Goal: Information Seeking & Learning: Learn about a topic

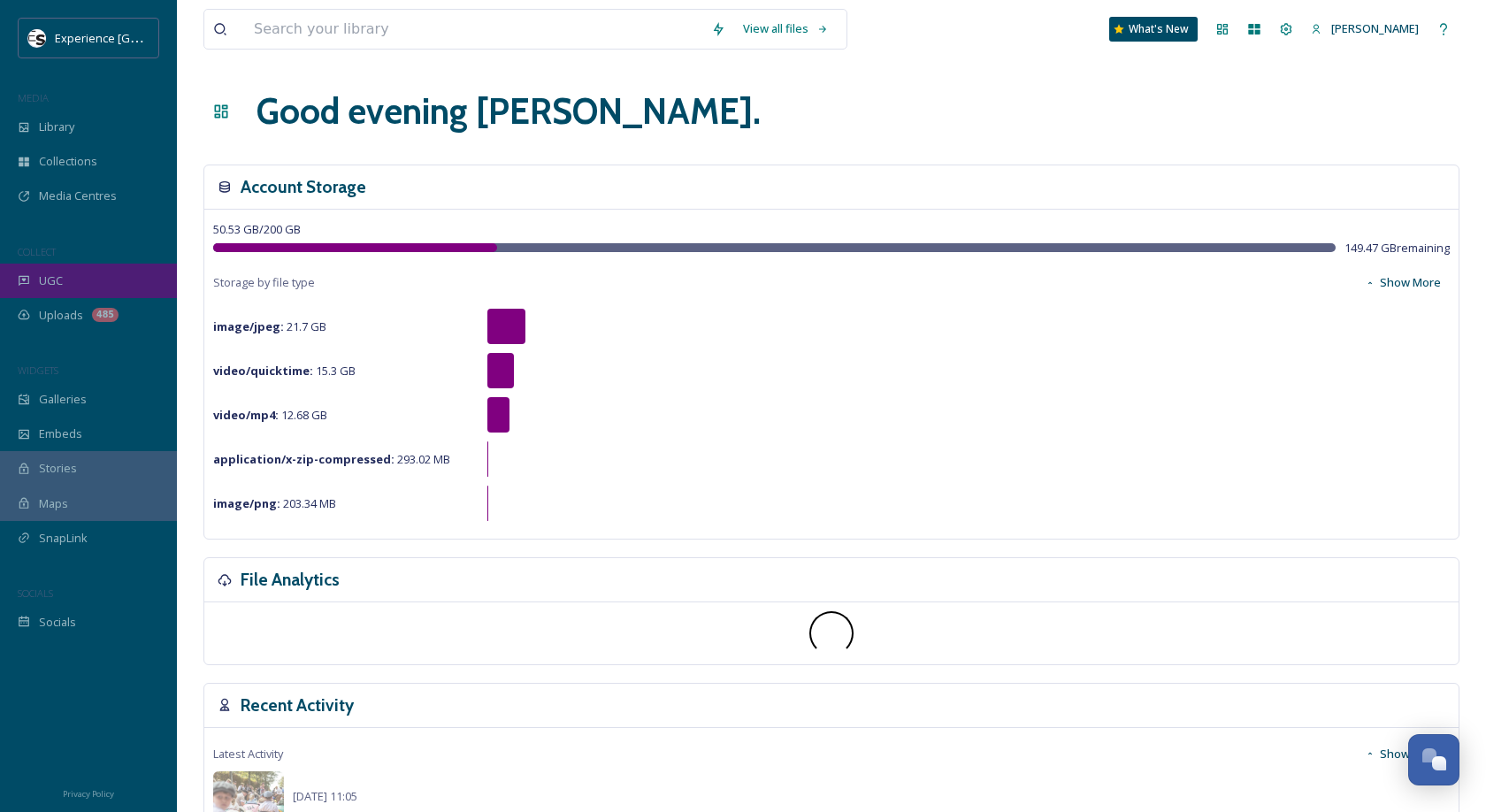
click at [76, 274] on div "UGC" at bounding box center [88, 281] width 177 height 35
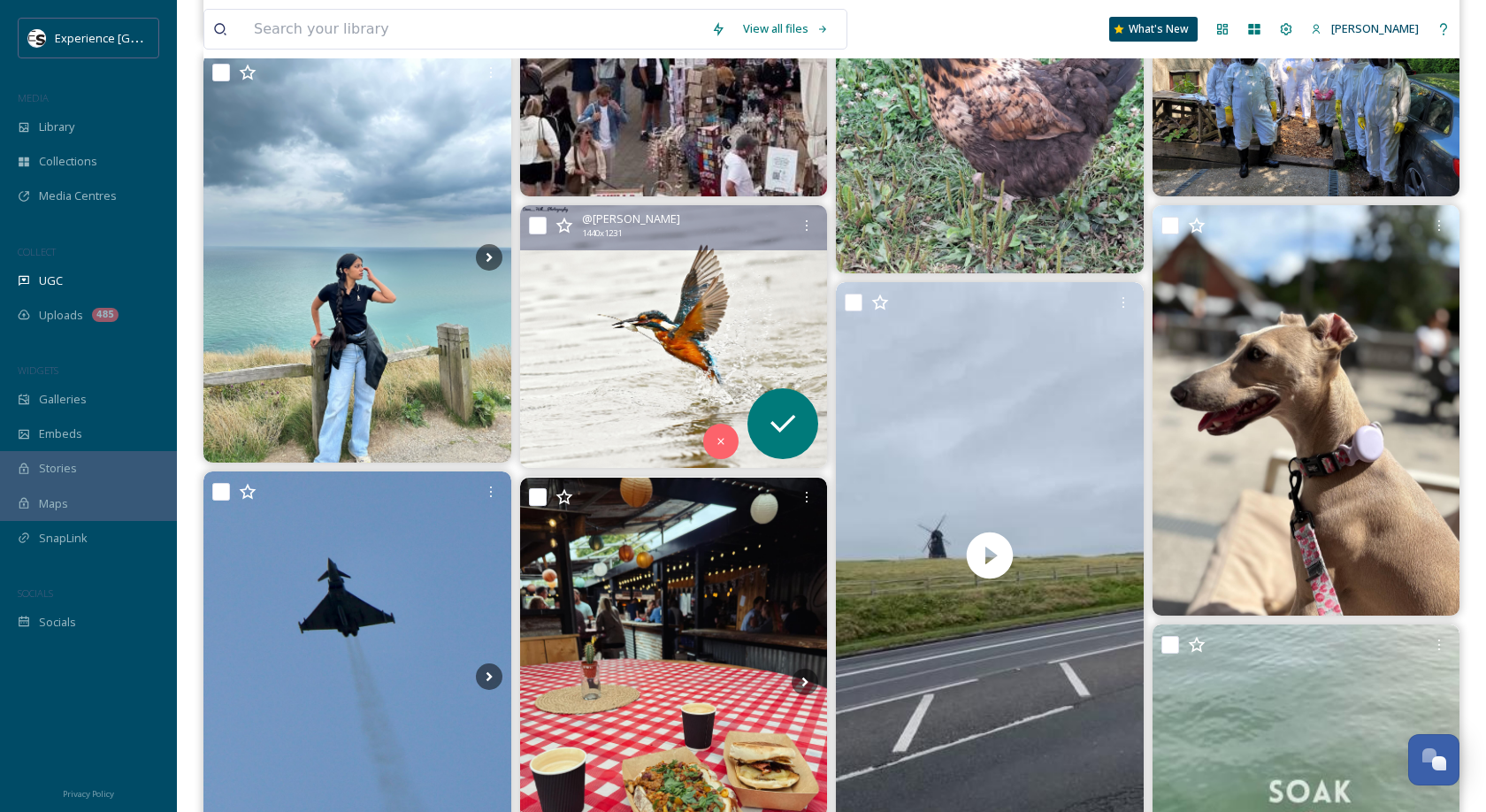
scroll to position [781, 0]
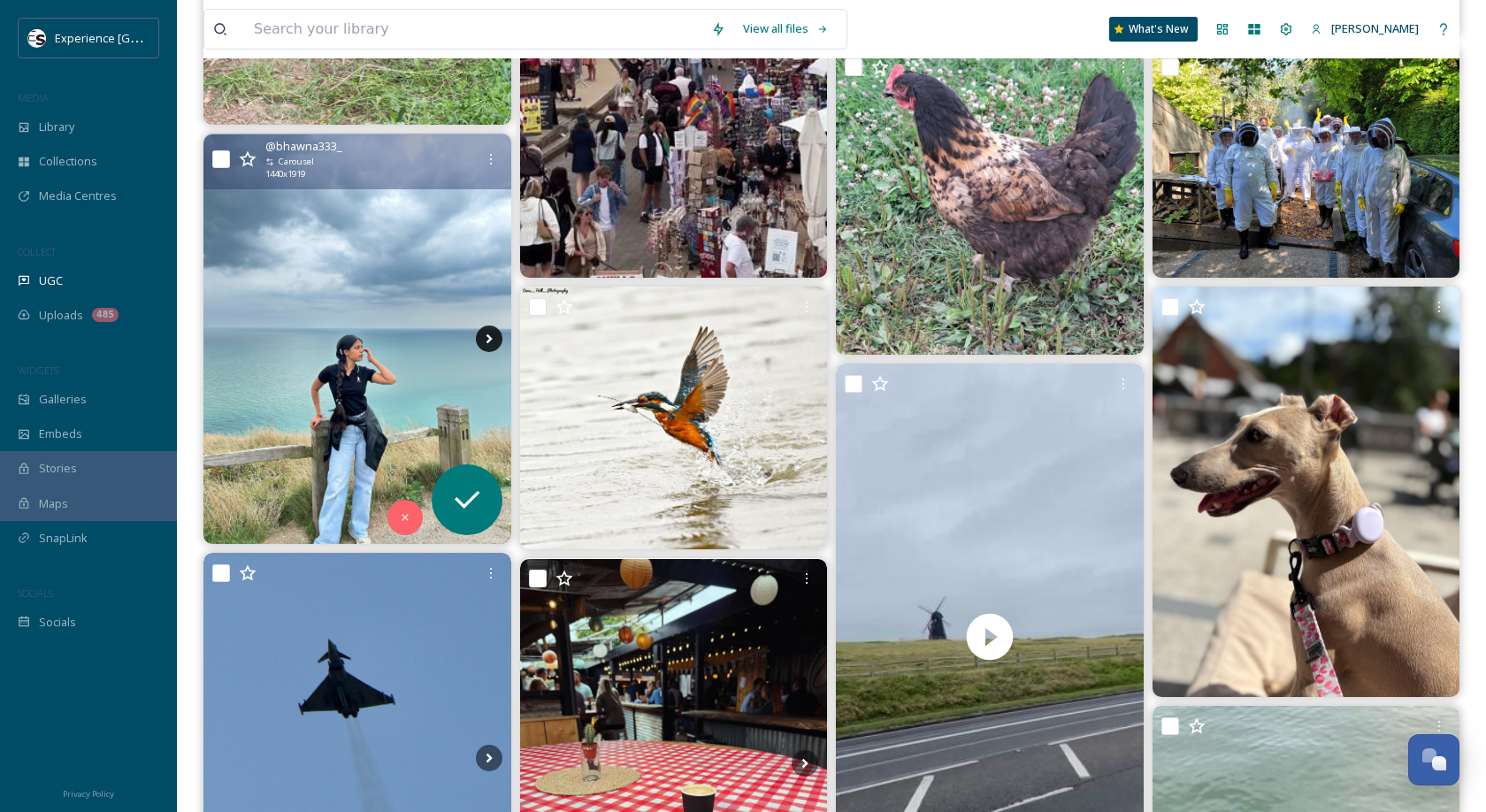
click at [496, 339] on icon at bounding box center [489, 338] width 27 height 27
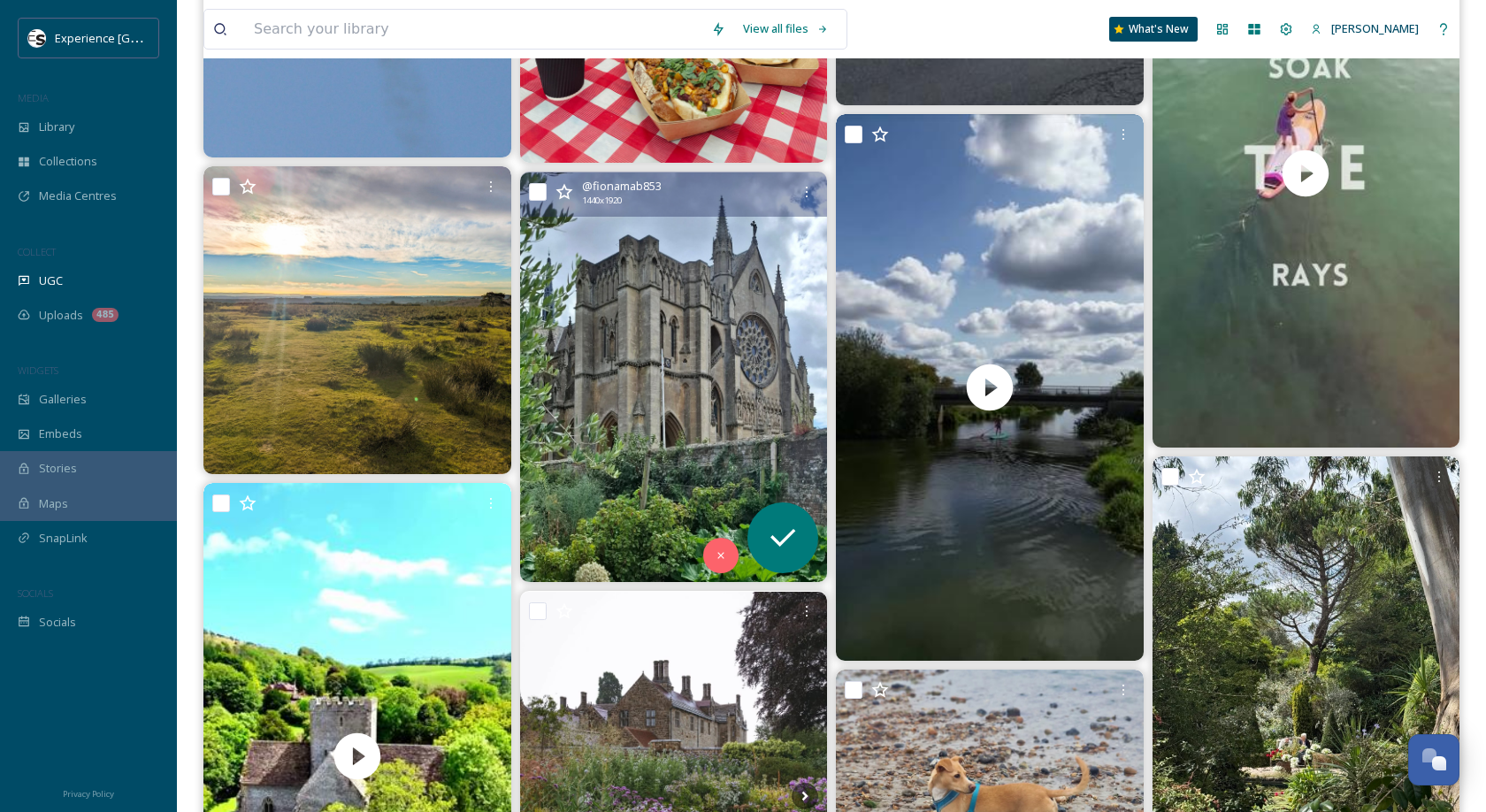
scroll to position [1605, 0]
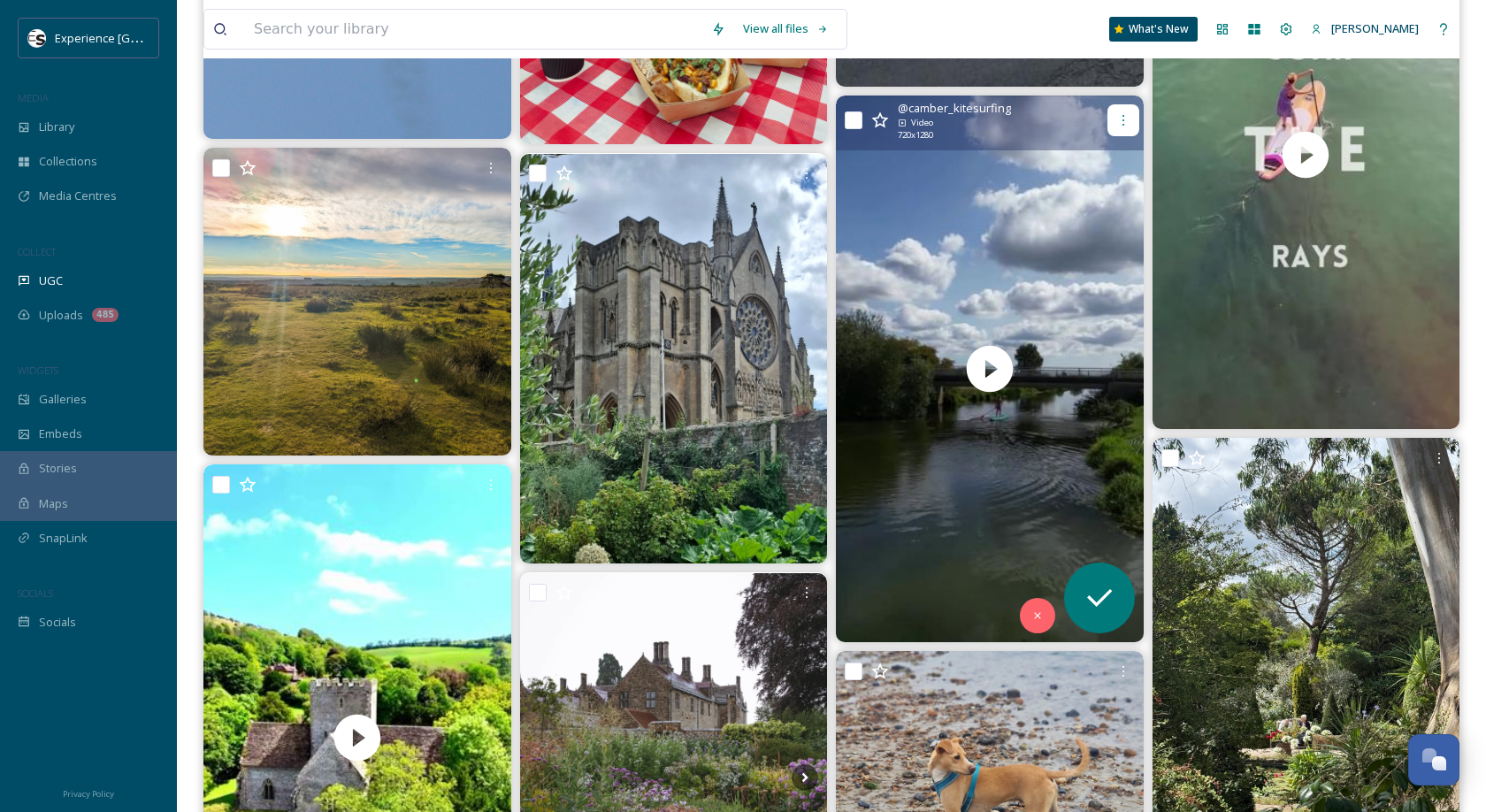
click at [1132, 105] on div at bounding box center [1123, 120] width 32 height 32
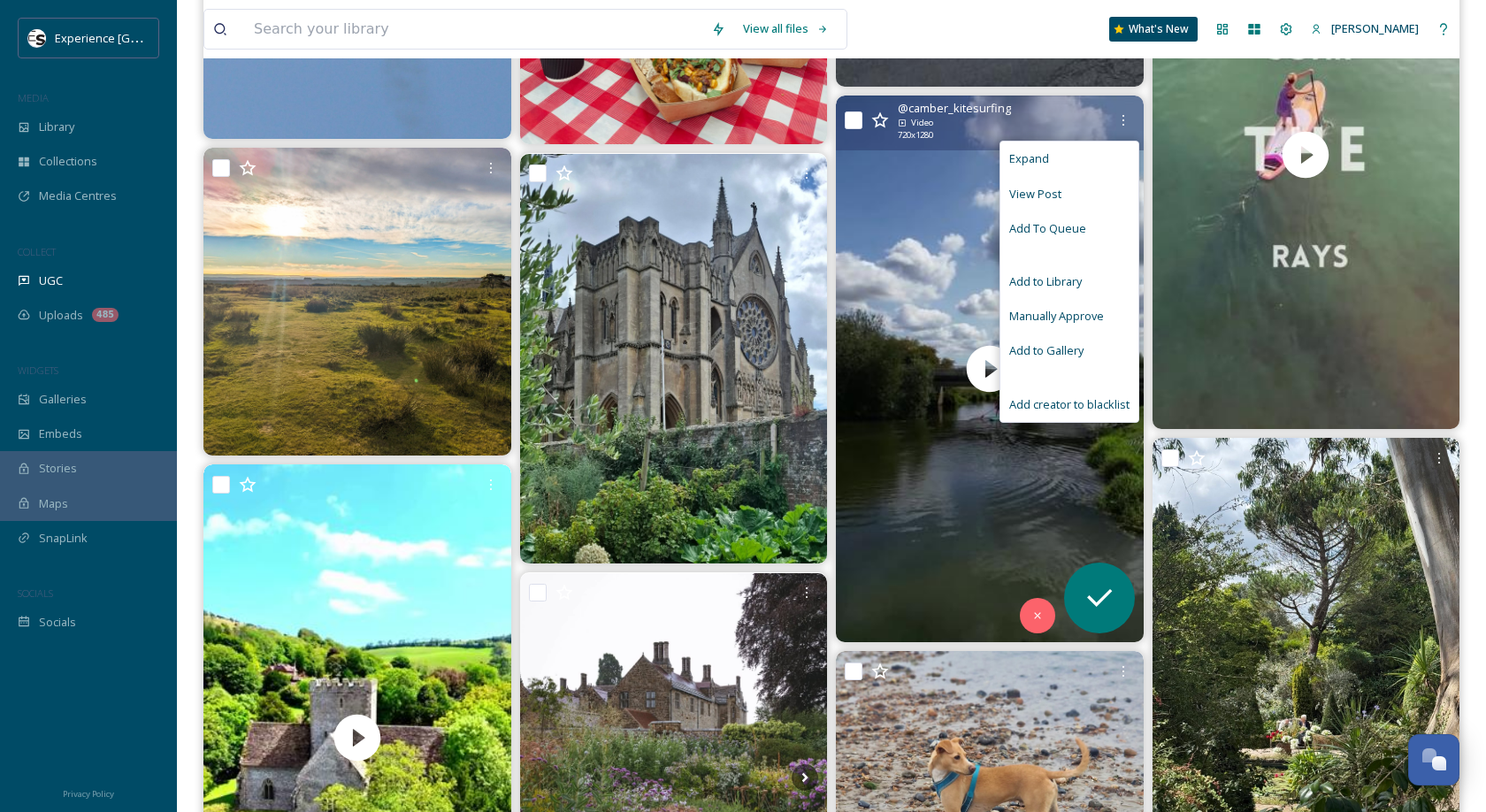
click at [1071, 187] on div "View Post" at bounding box center [1069, 194] width 138 height 35
click at [856, 121] on input "checkbox" at bounding box center [853, 120] width 17 height 17
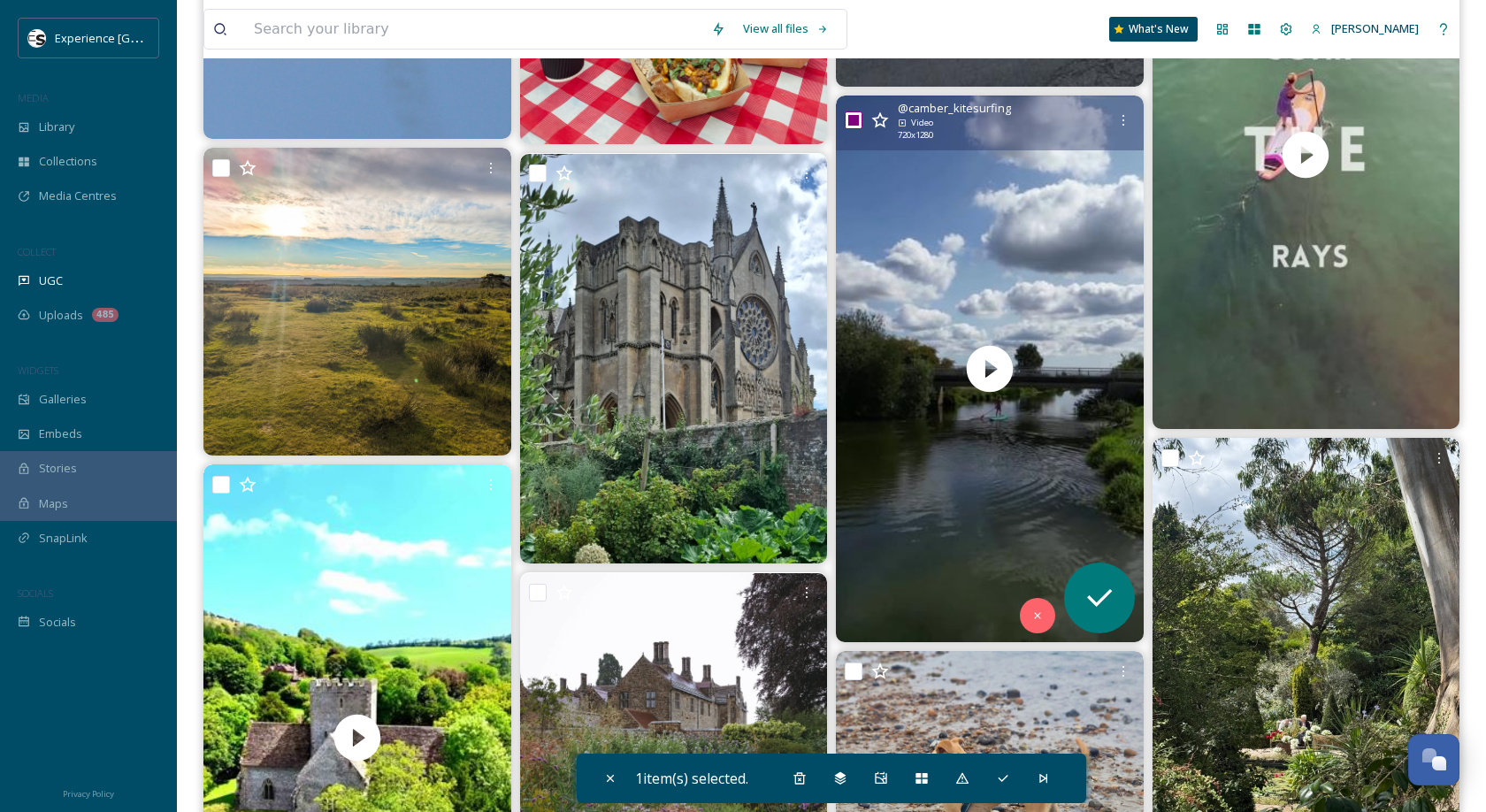
click at [856, 122] on input "checkbox" at bounding box center [853, 120] width 17 height 17
checkbox input "false"
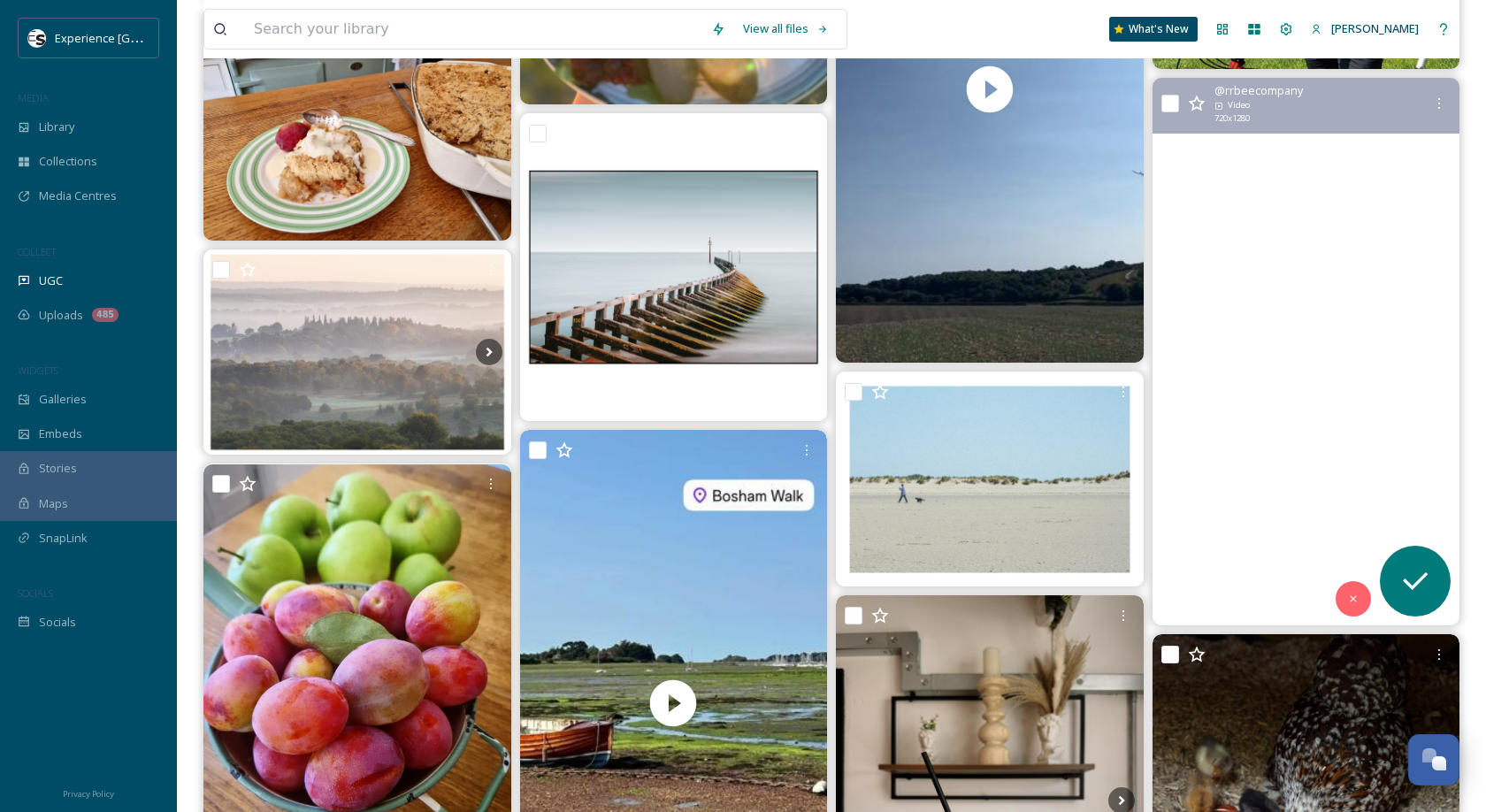
scroll to position [6249, 0]
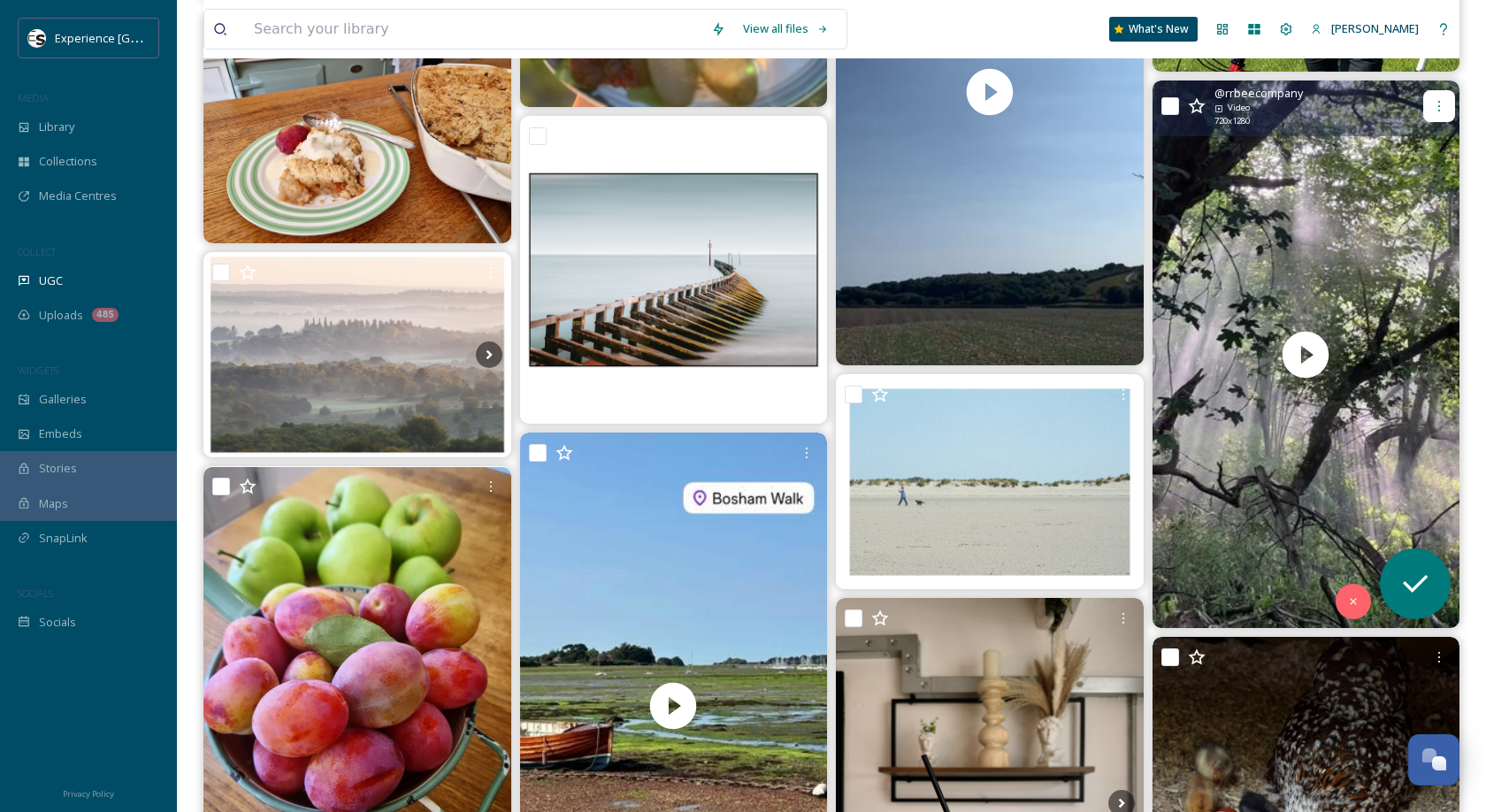
click at [1444, 108] on icon at bounding box center [1438, 105] width 14 height 14
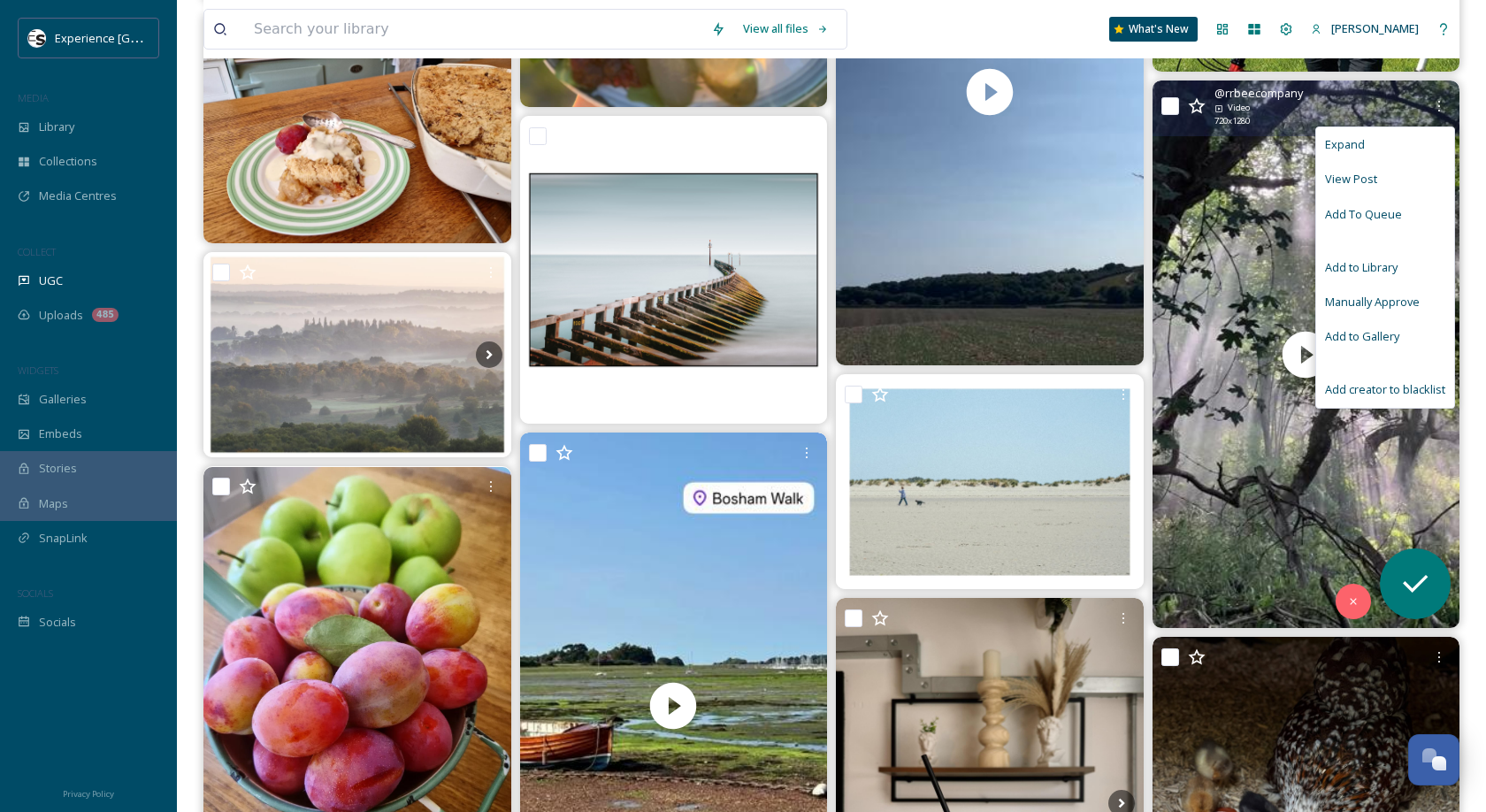
click at [1400, 181] on div "View Post" at bounding box center [1385, 180] width 138 height 35
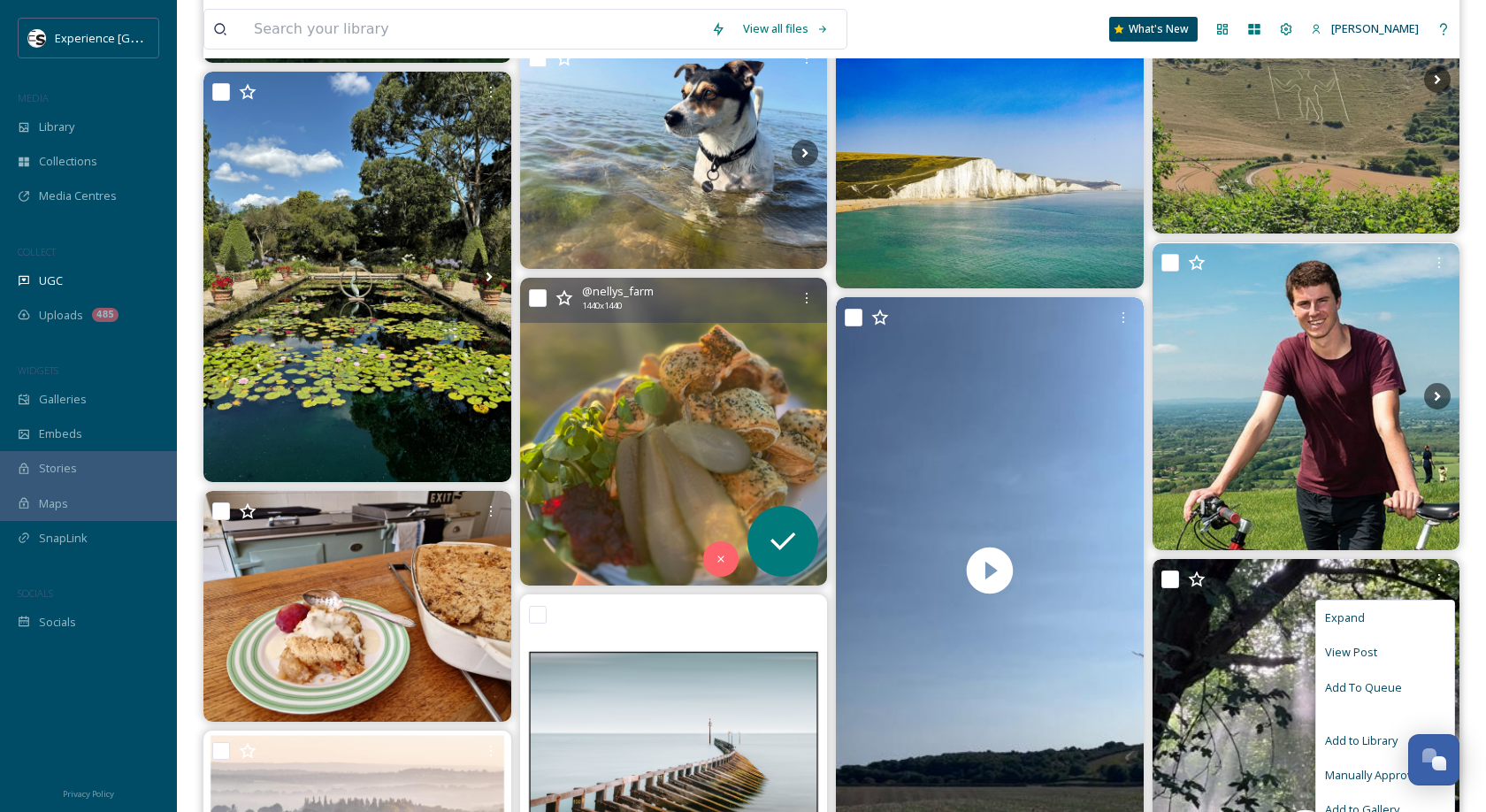
scroll to position [5717, 0]
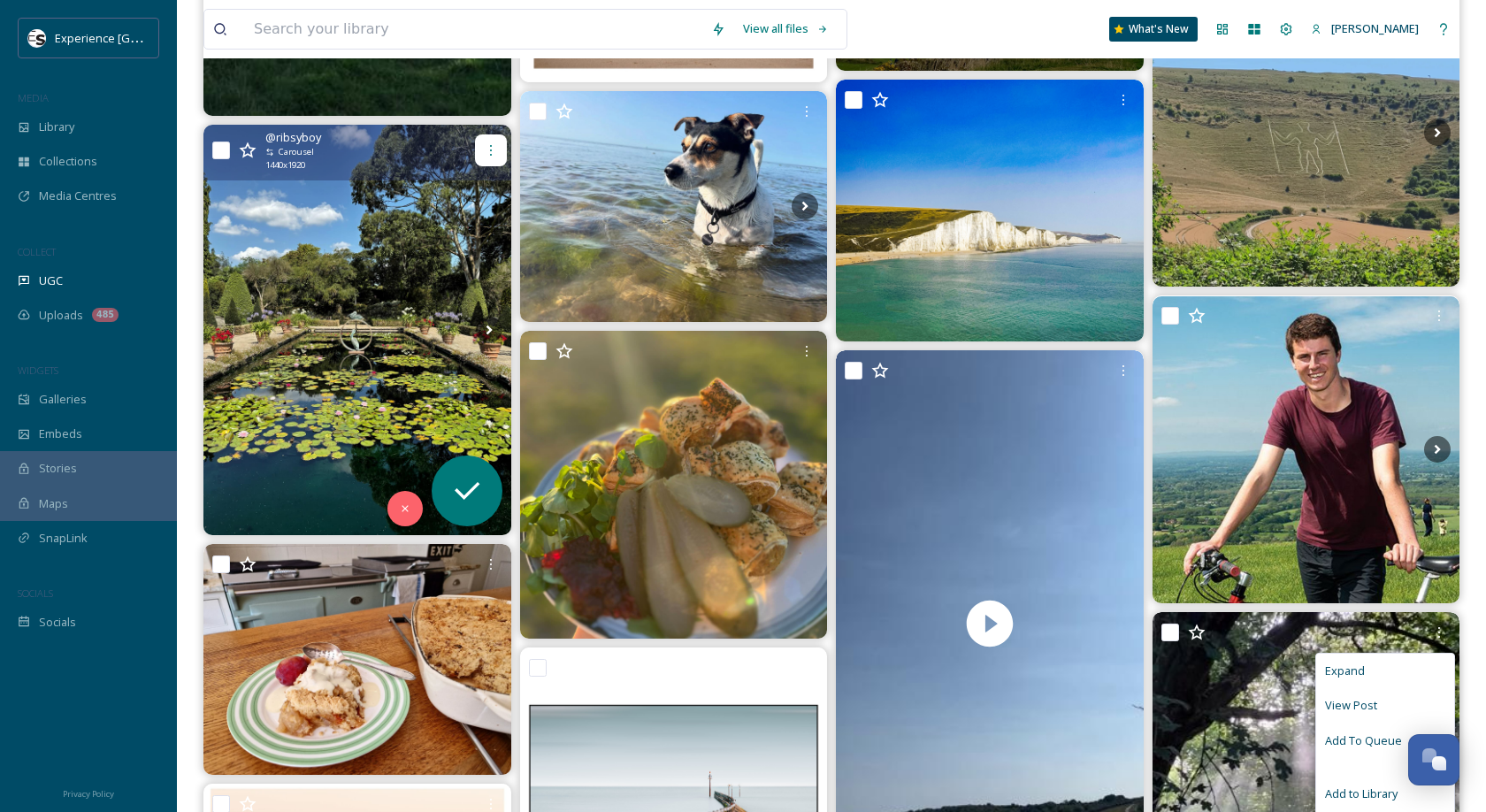
click at [487, 158] on div at bounding box center [490, 150] width 32 height 32
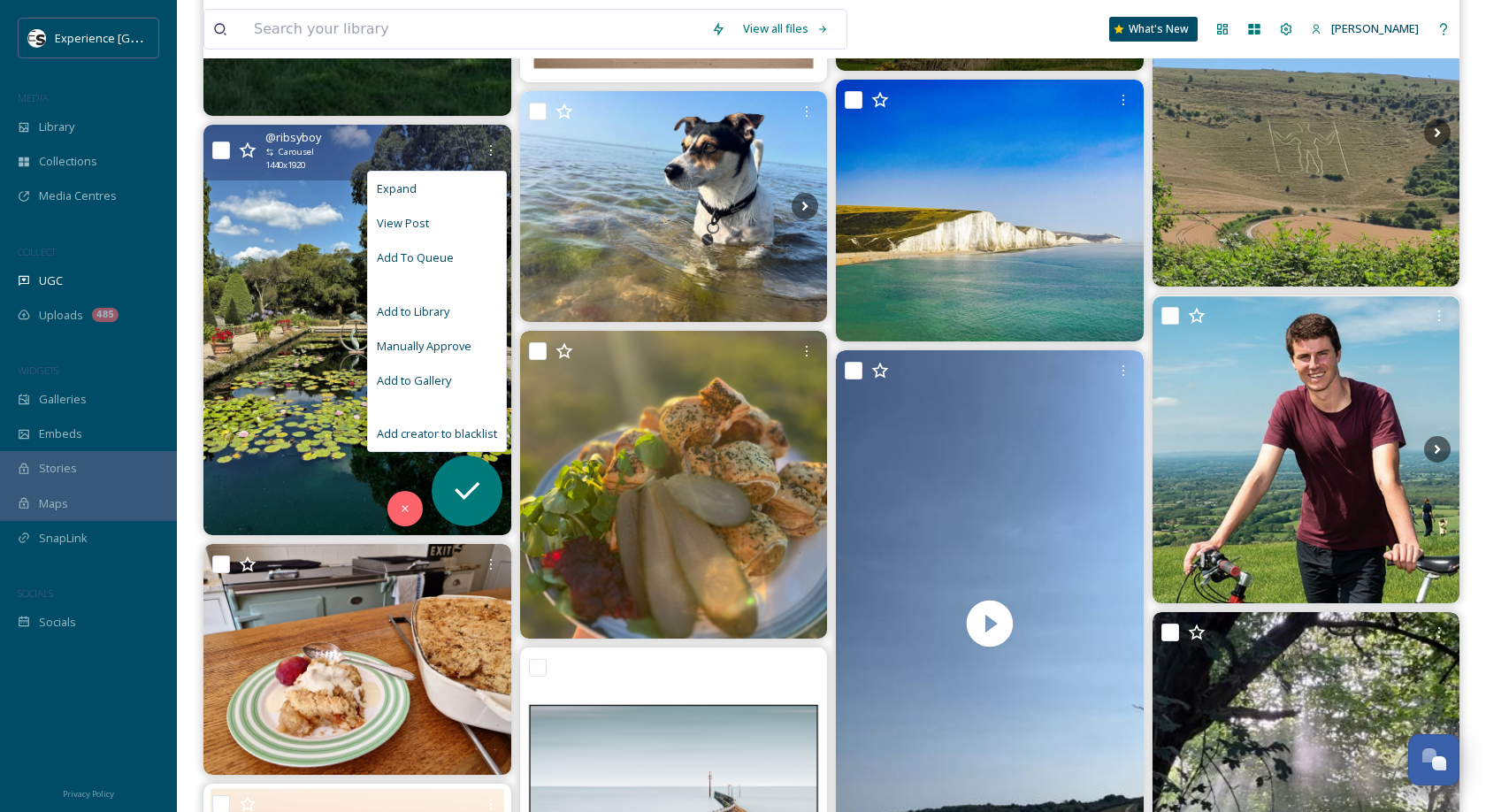
click at [468, 228] on div "View Post" at bounding box center [436, 224] width 138 height 35
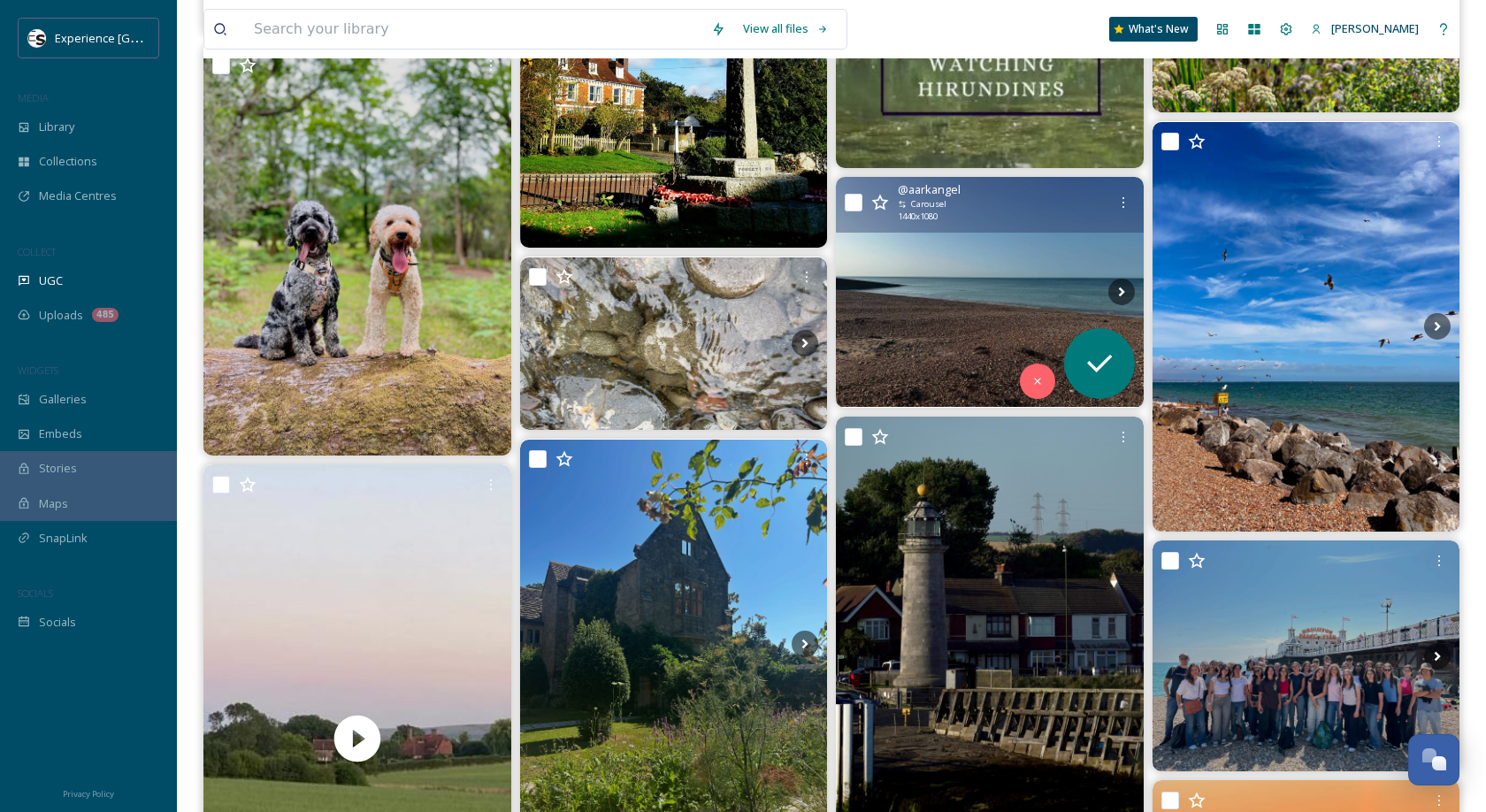
scroll to position [7617, 0]
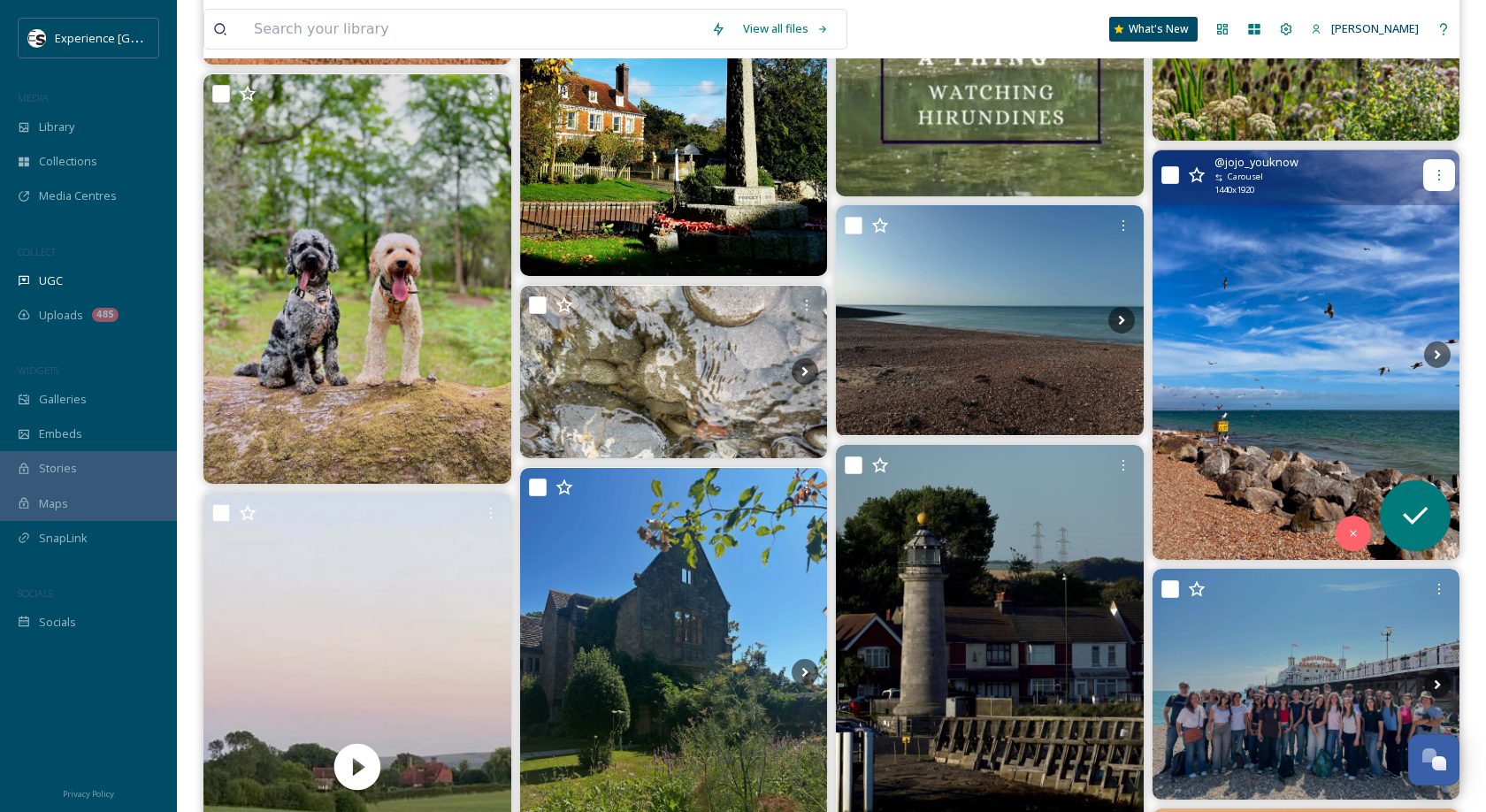
click at [1439, 174] on icon at bounding box center [1439, 175] width 2 height 11
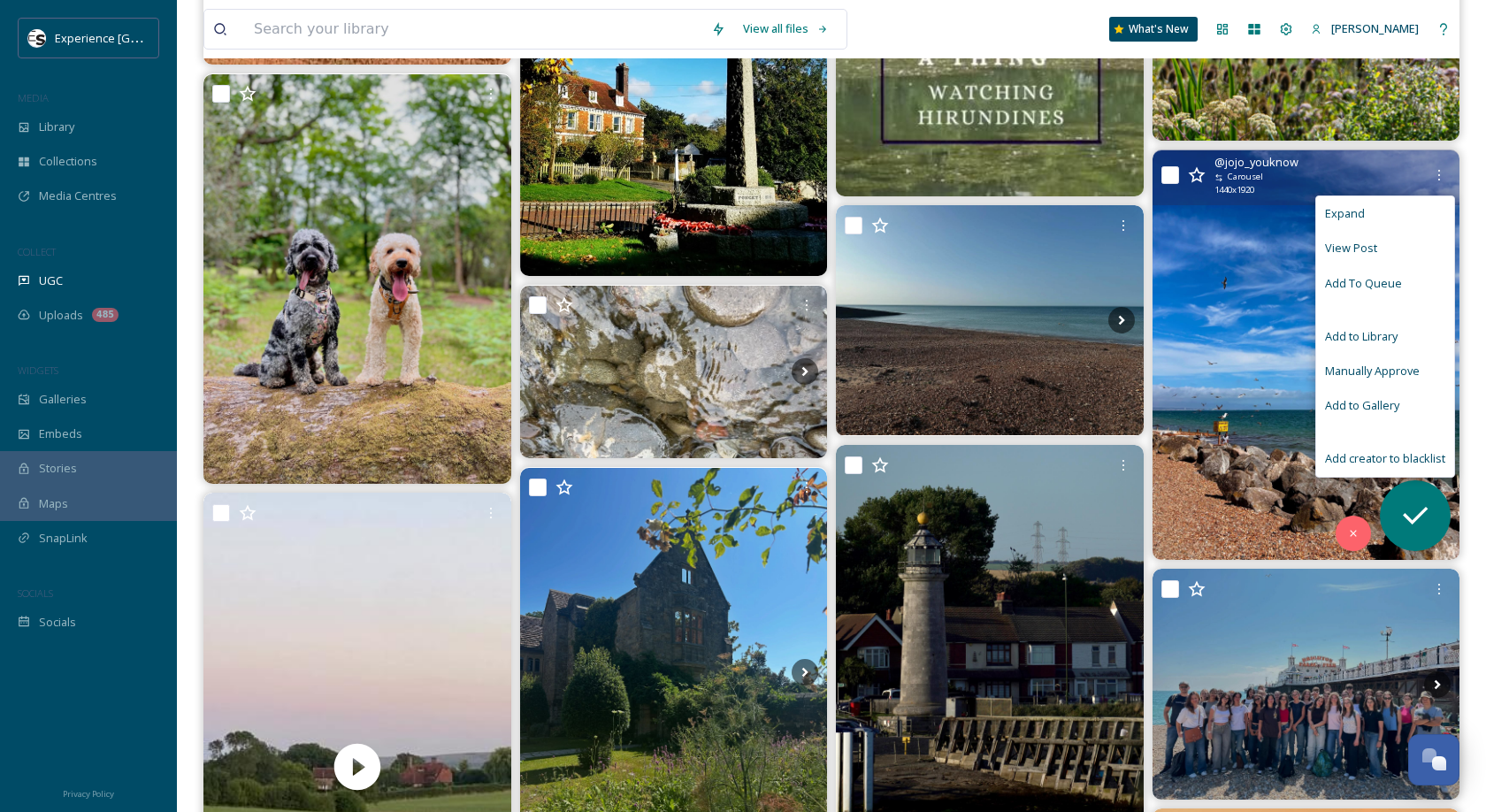
click at [1360, 242] on span "View Post" at bounding box center [1350, 247] width 52 height 16
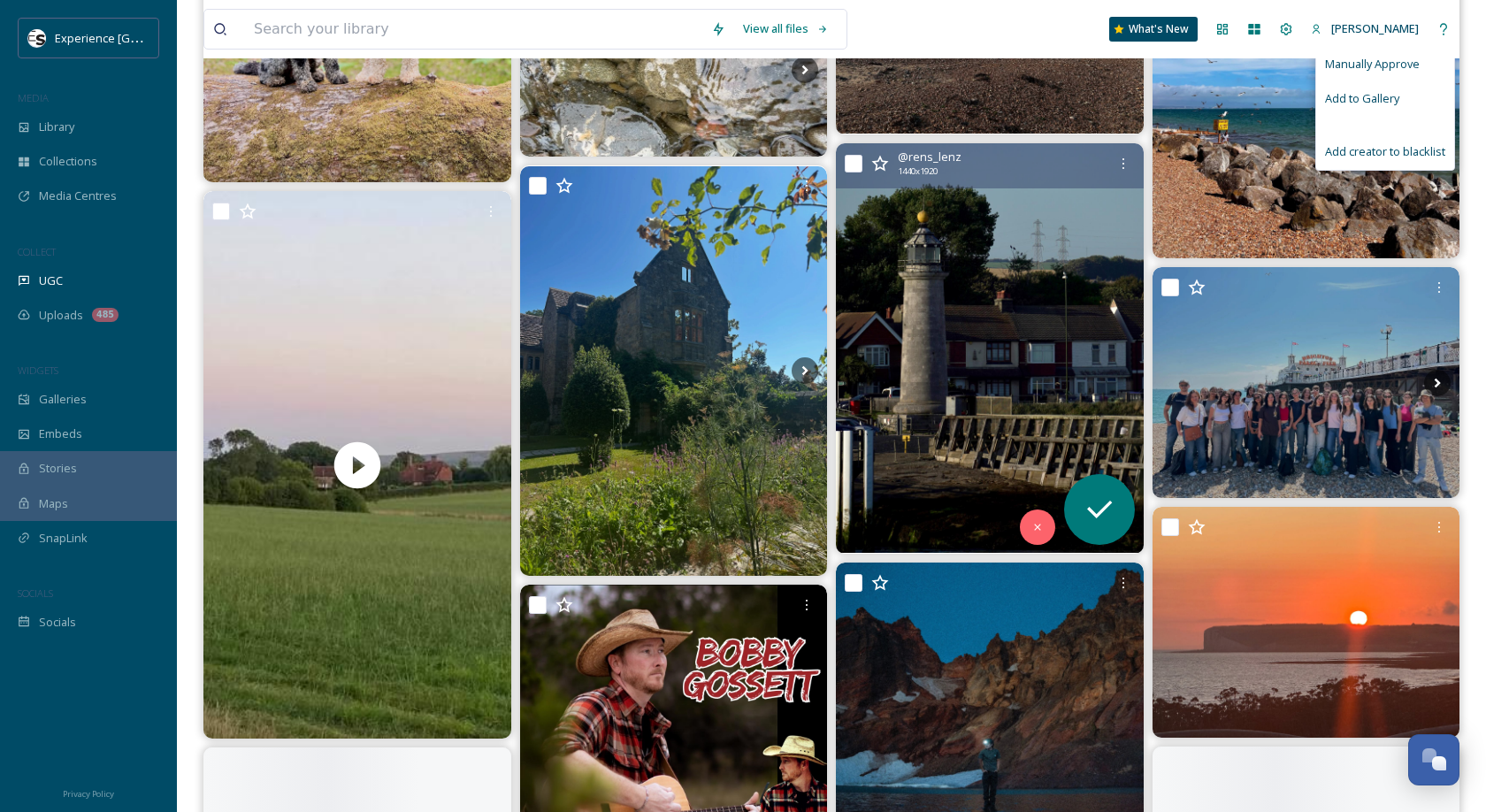
scroll to position [7972, 0]
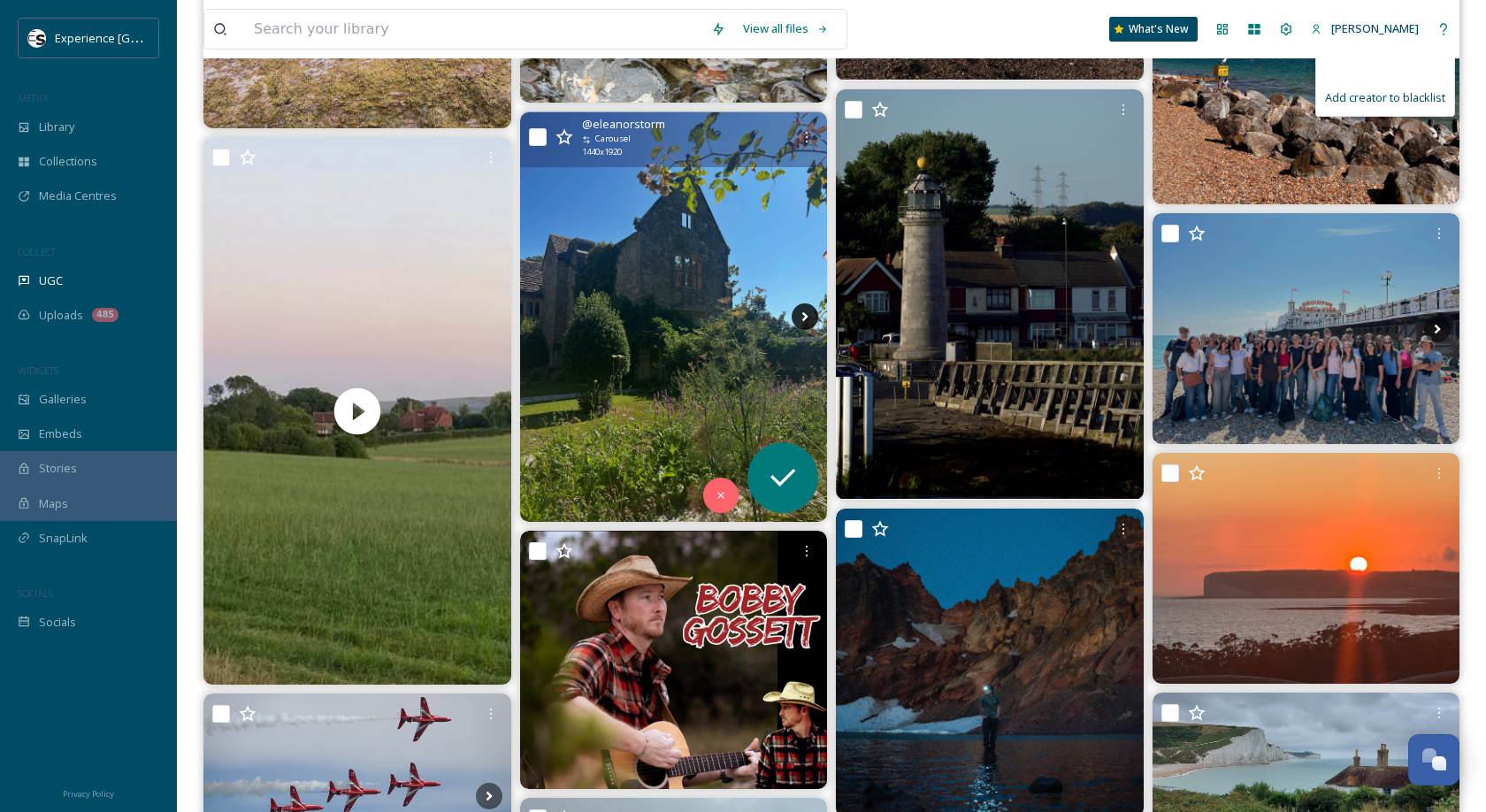
click at [812, 321] on icon at bounding box center [805, 316] width 27 height 27
click at [807, 321] on icon at bounding box center [805, 316] width 27 height 27
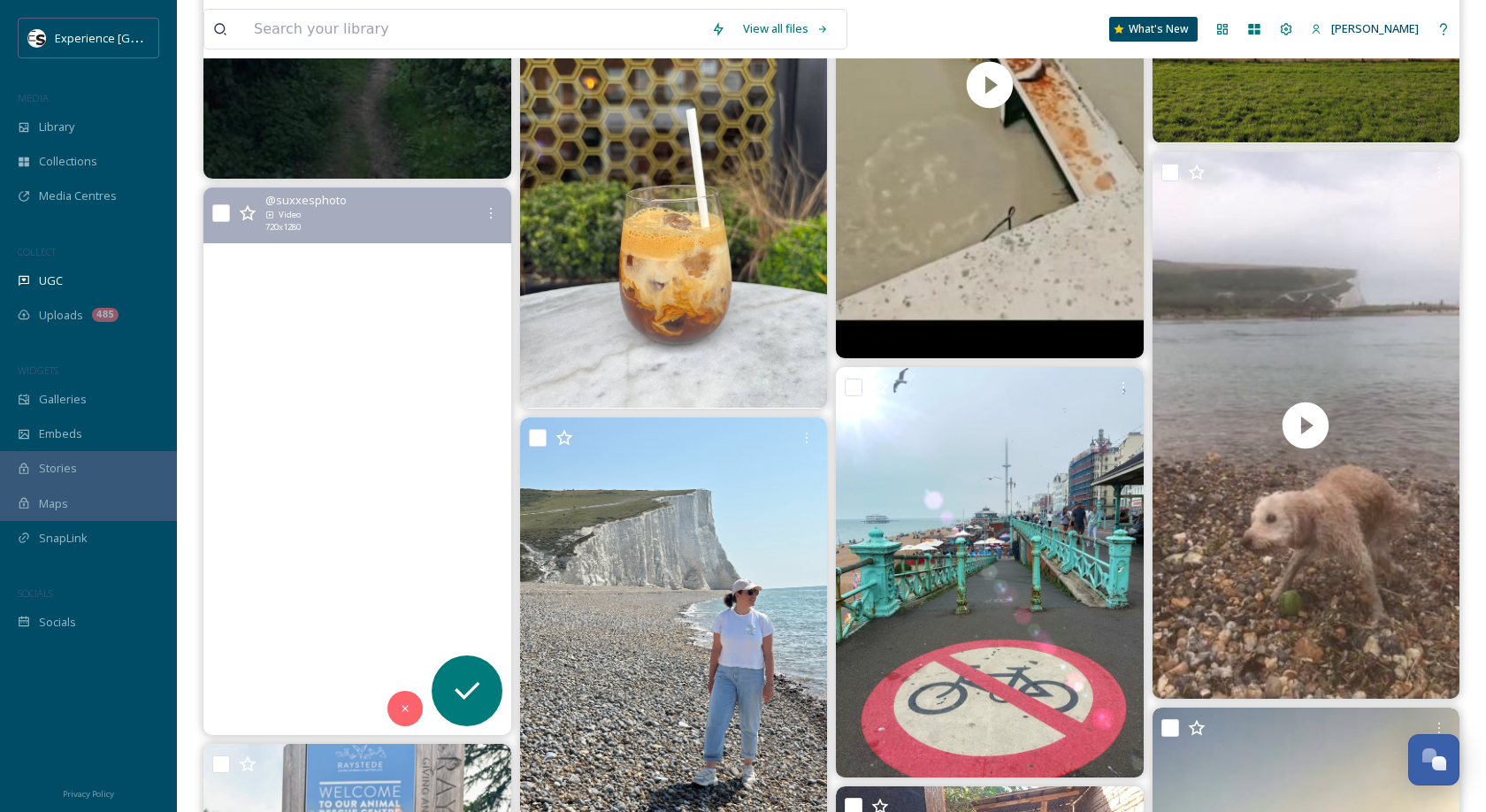
scroll to position [10902, 0]
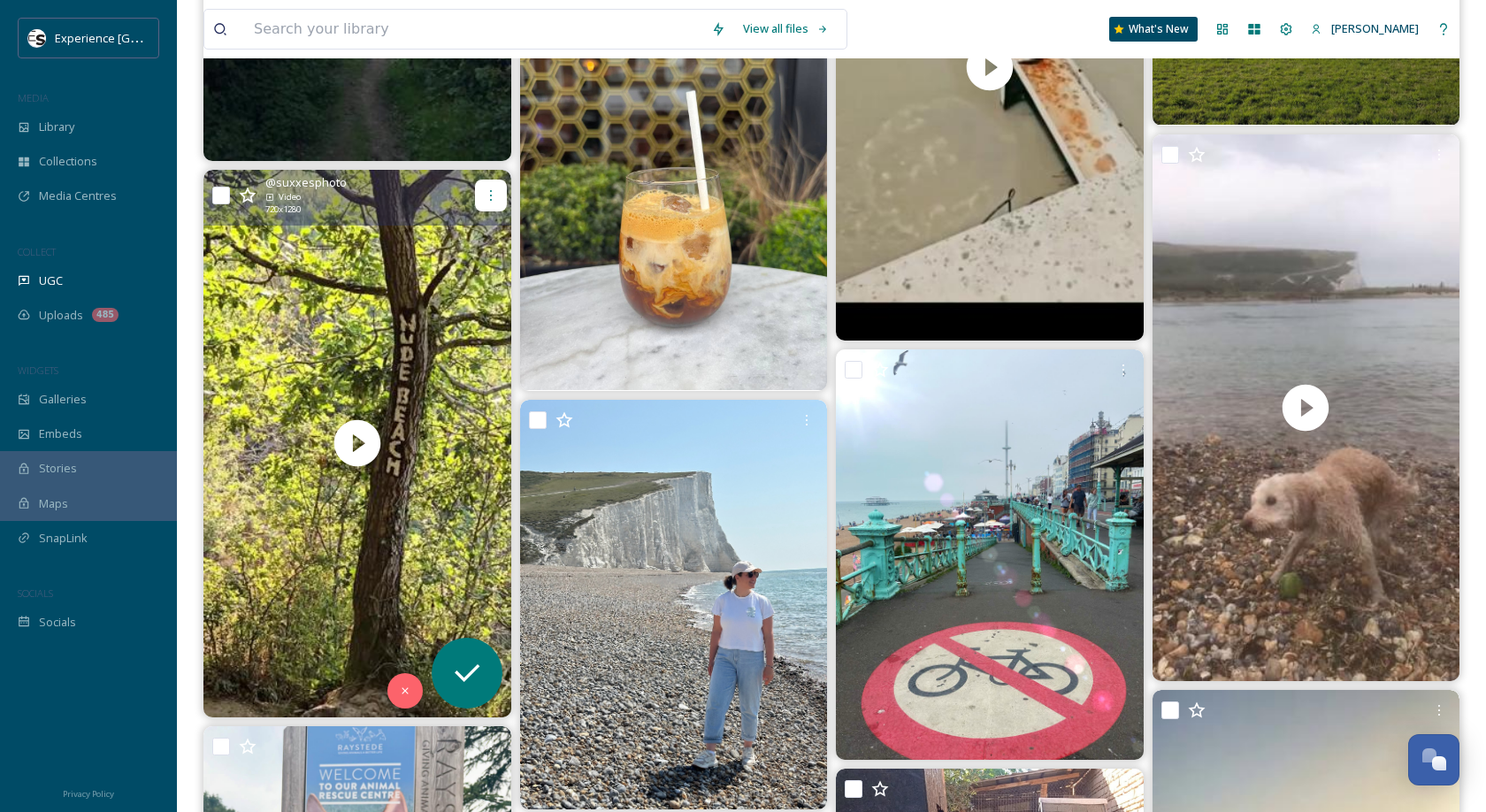
click at [488, 199] on icon at bounding box center [490, 195] width 14 height 14
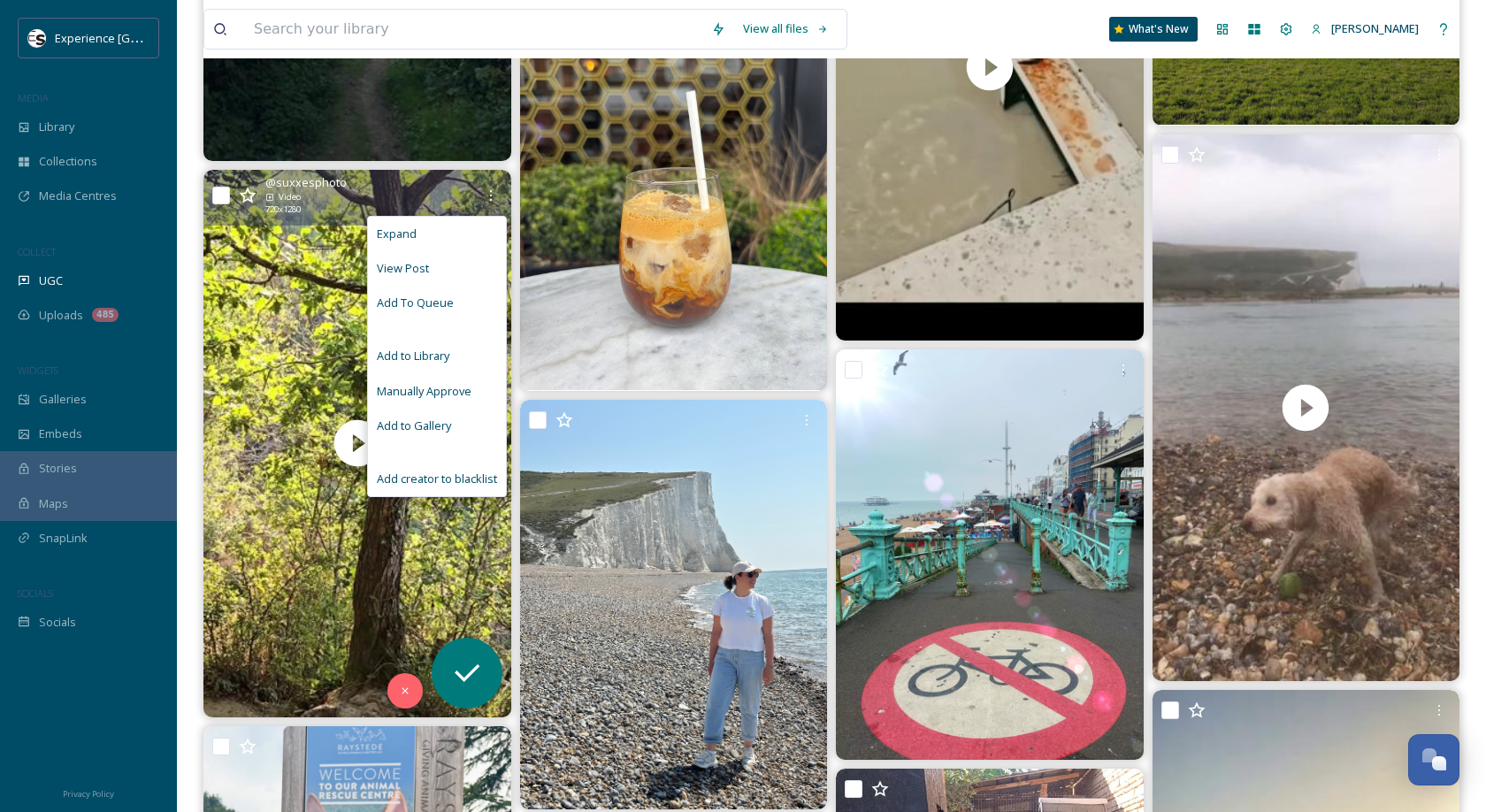
click at [474, 265] on div "View Post" at bounding box center [436, 269] width 138 height 35
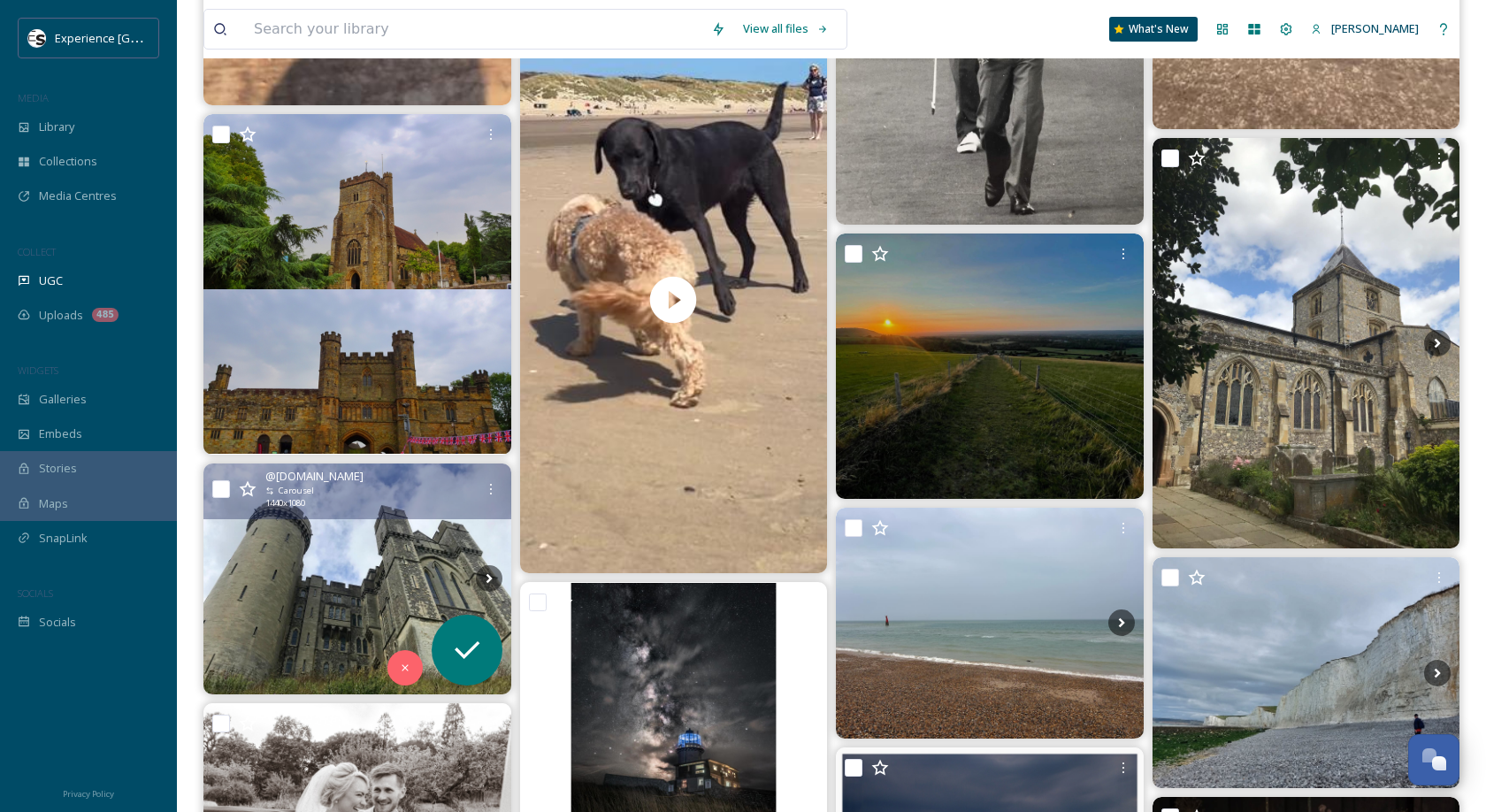
scroll to position [12807, 0]
click at [479, 488] on div at bounding box center [490, 488] width 32 height 32
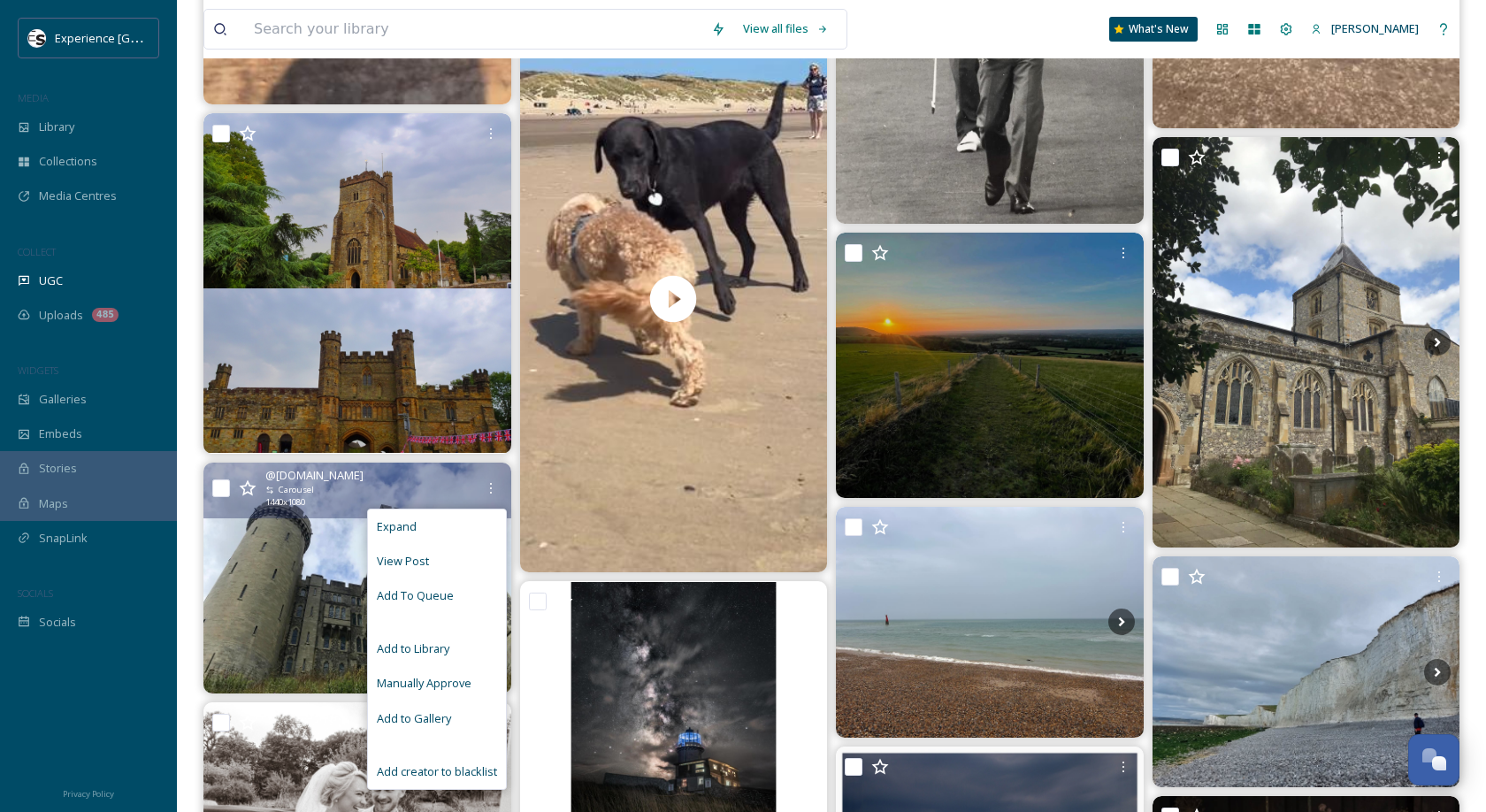
click at [453, 563] on div "View Post" at bounding box center [436, 561] width 138 height 35
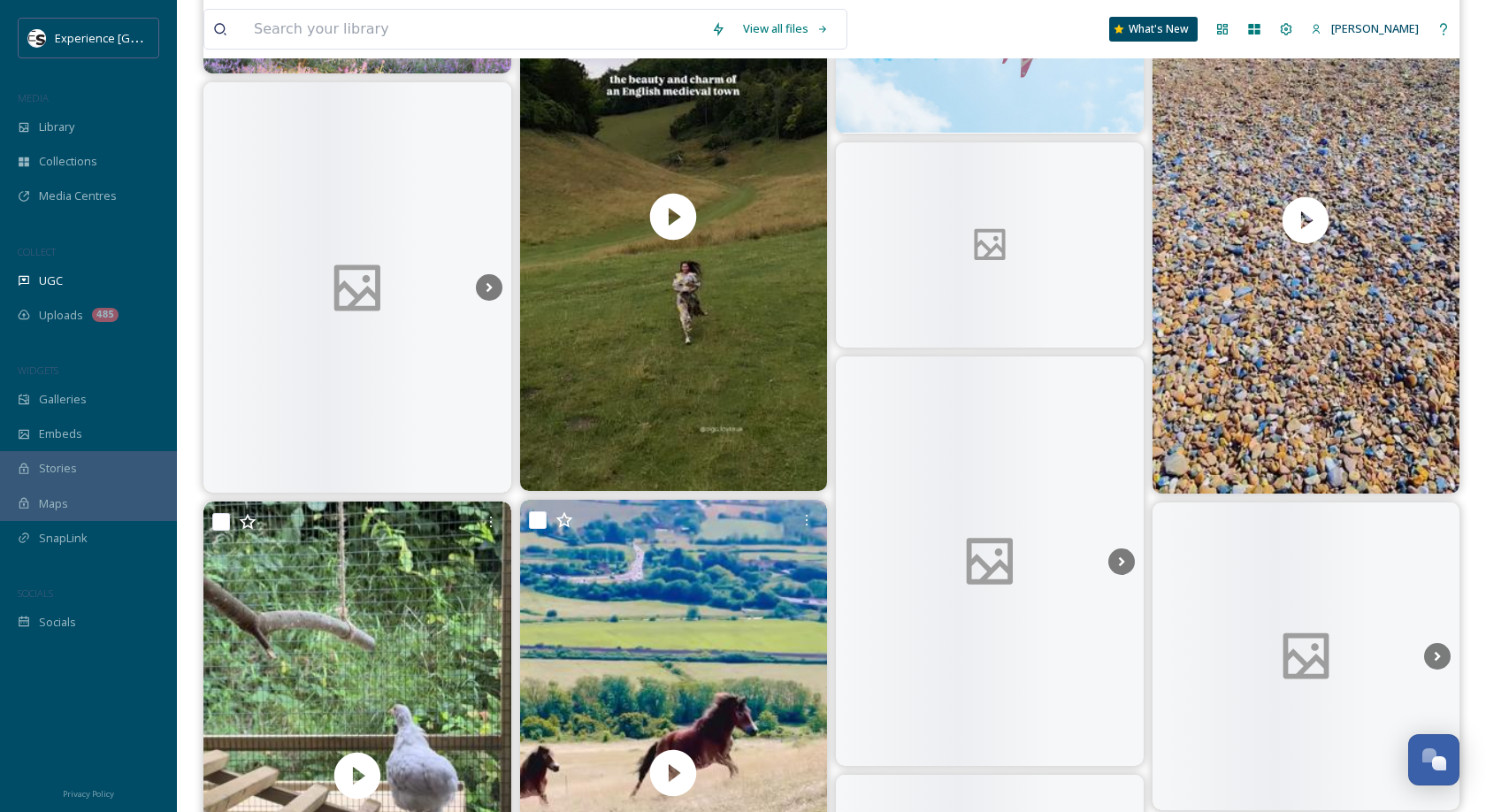
scroll to position [13415, 0]
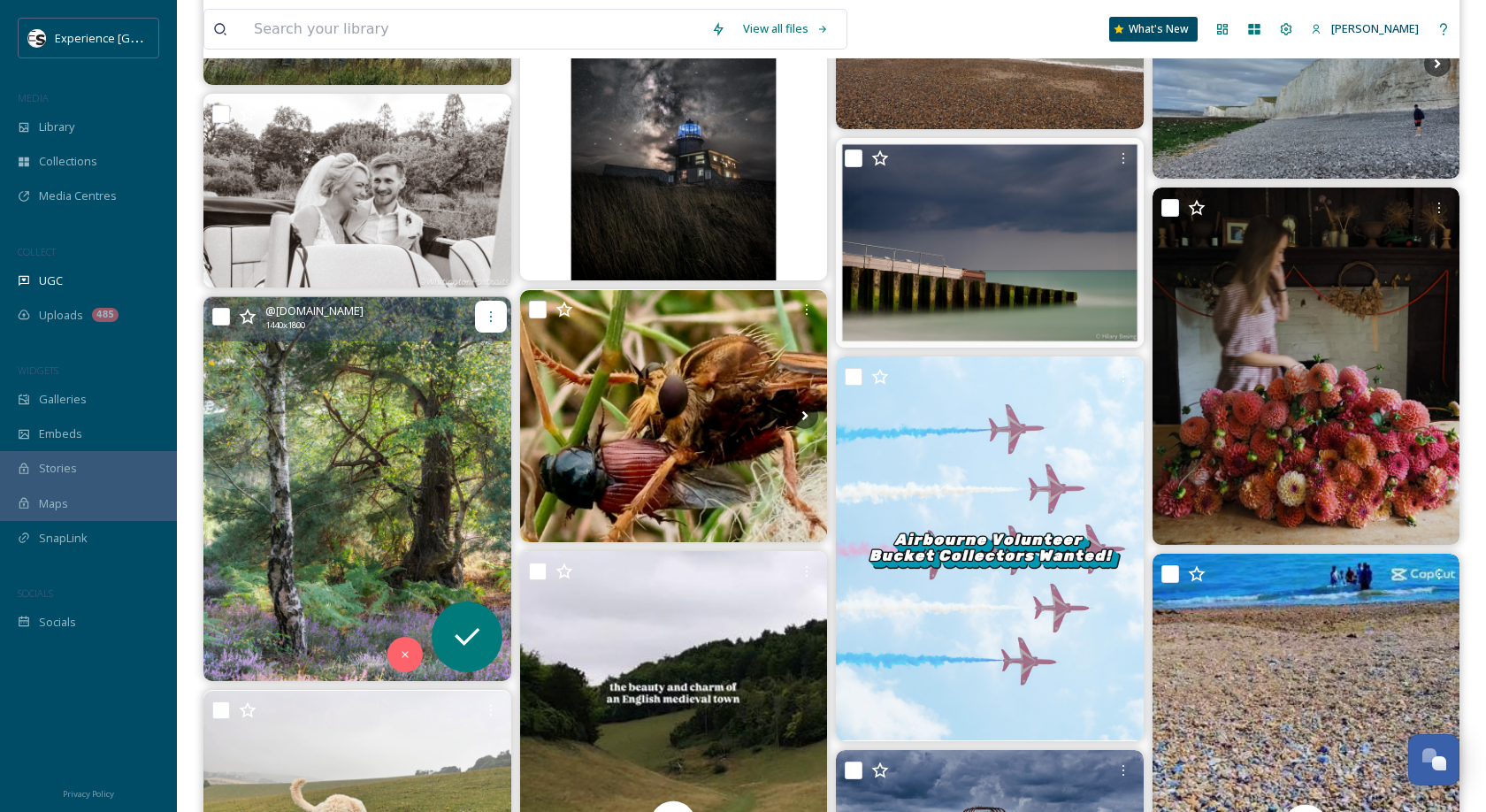
click at [490, 316] on icon at bounding box center [490, 316] width 14 height 14
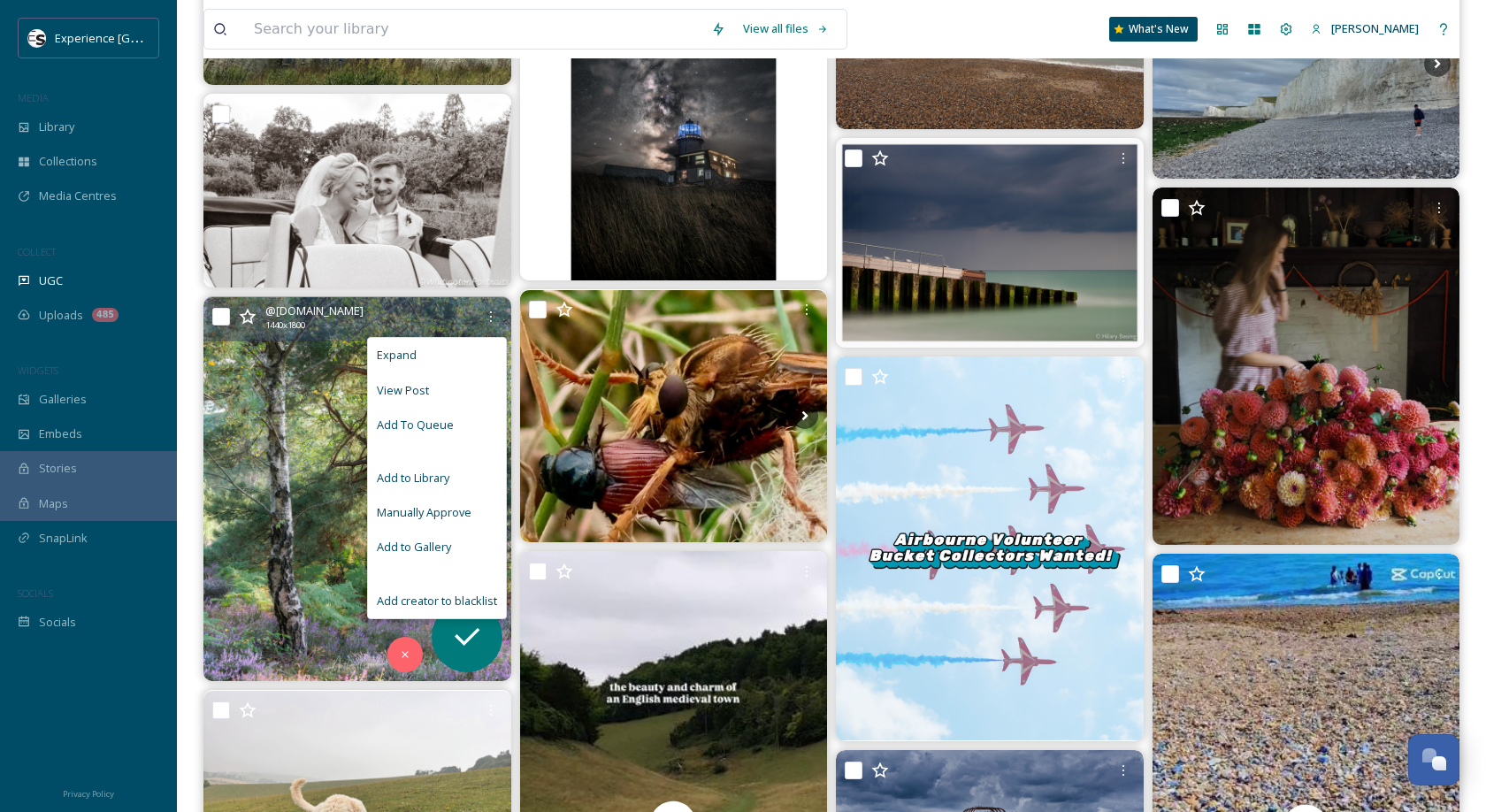
click at [443, 393] on div "View Post" at bounding box center [436, 390] width 138 height 35
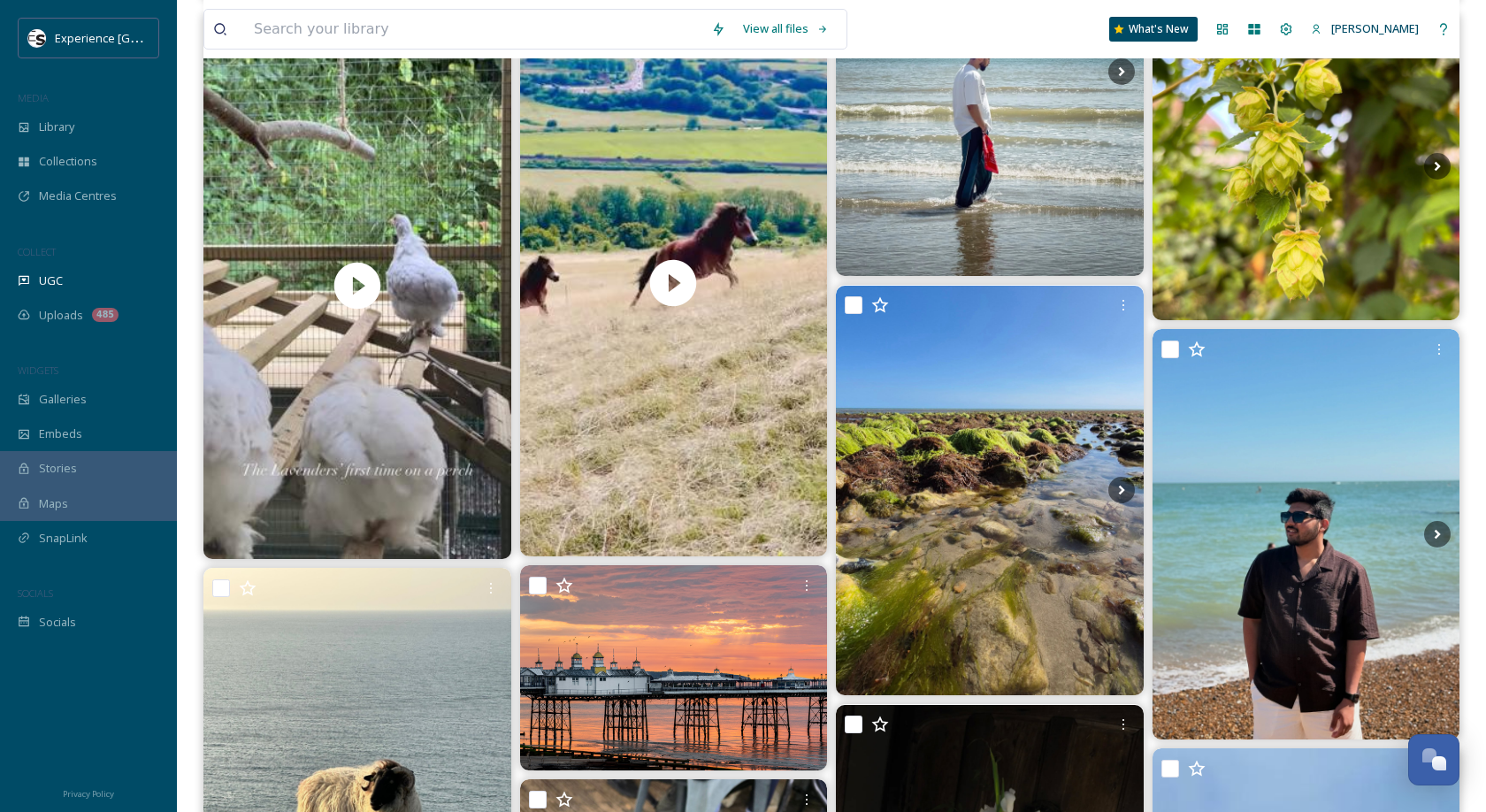
scroll to position [14650, 0]
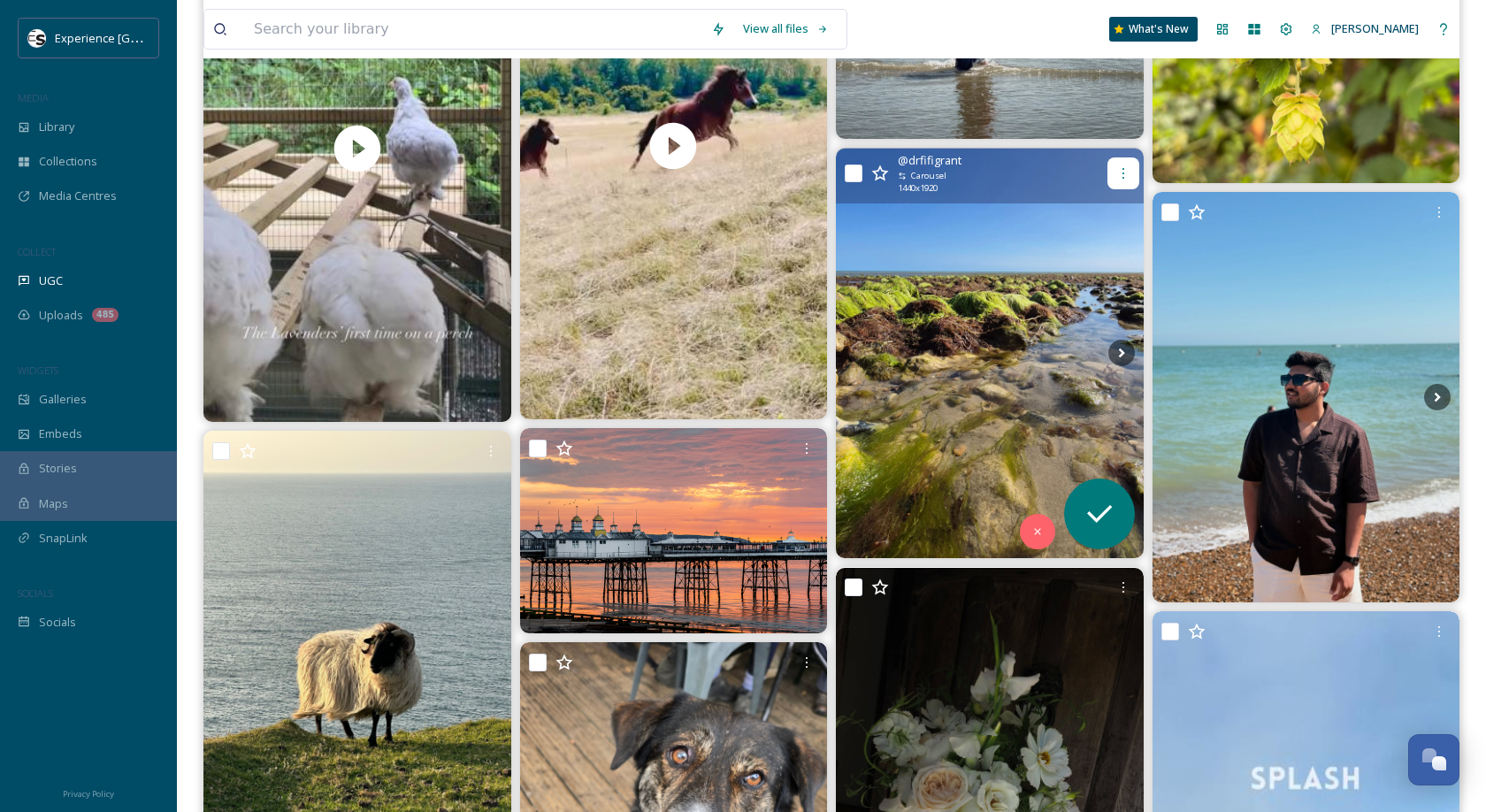
click at [1117, 179] on icon at bounding box center [1123, 172] width 14 height 14
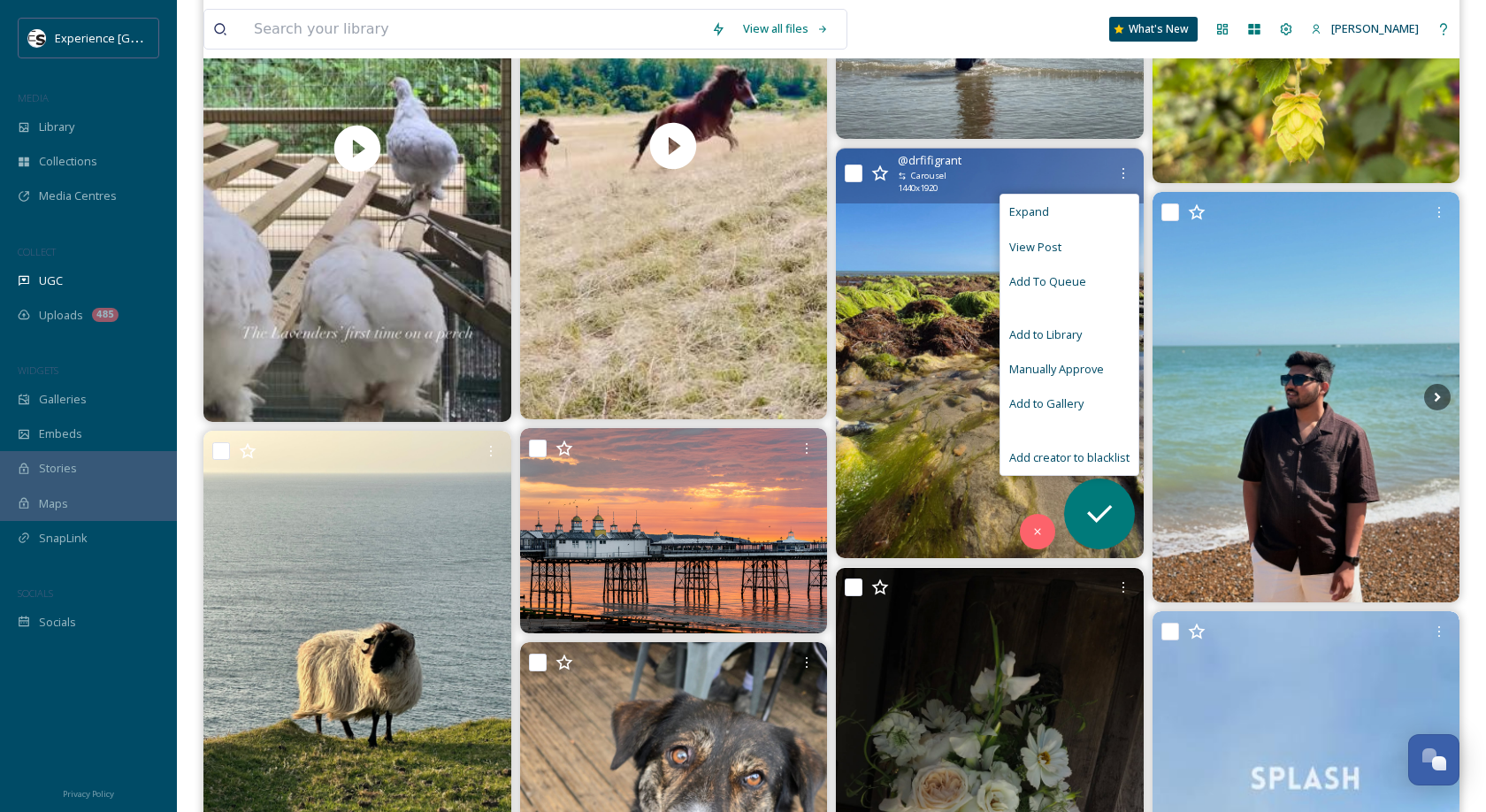
click at [1063, 246] on div "View Post" at bounding box center [1069, 247] width 138 height 35
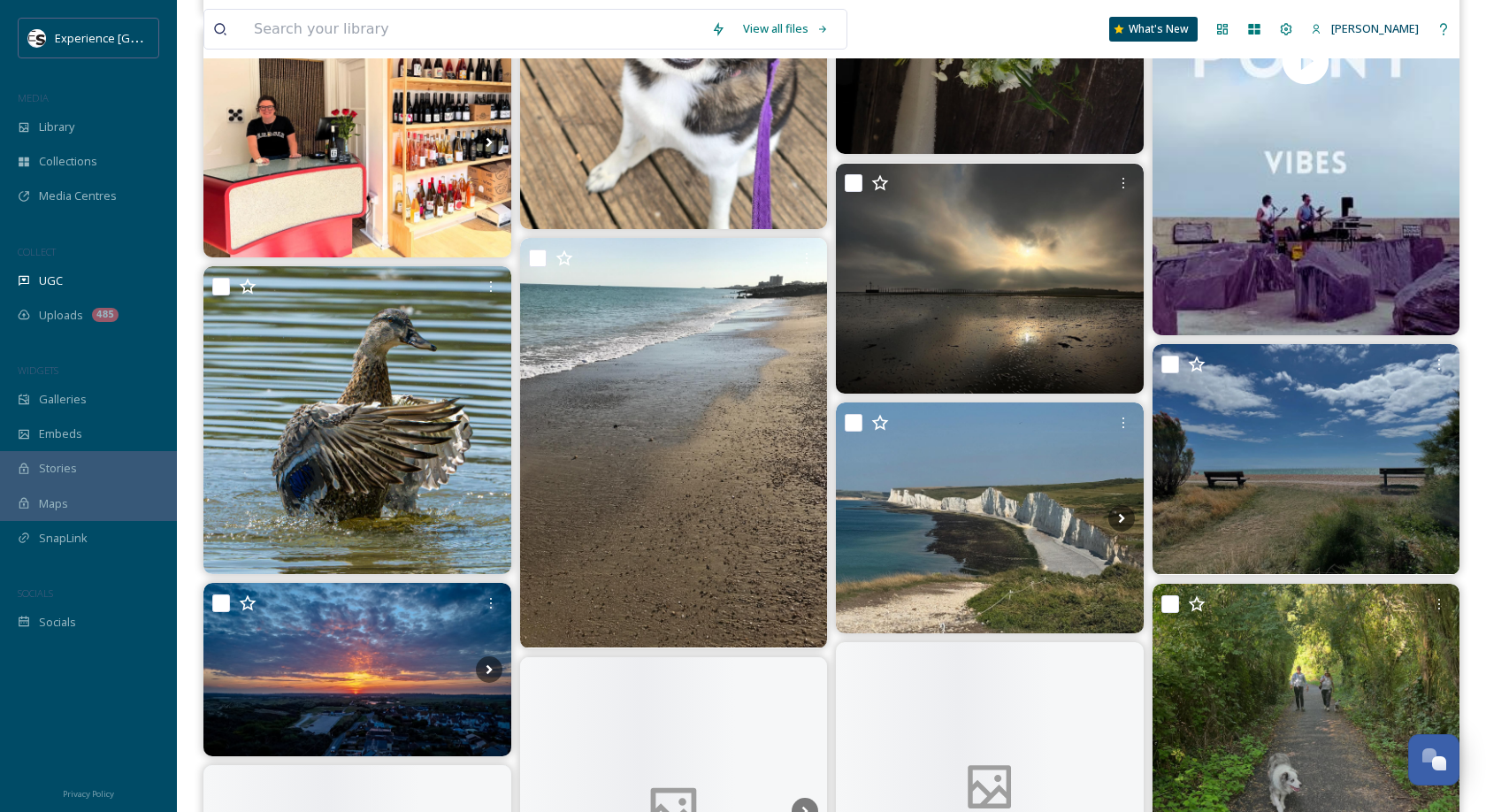
scroll to position [15551, 0]
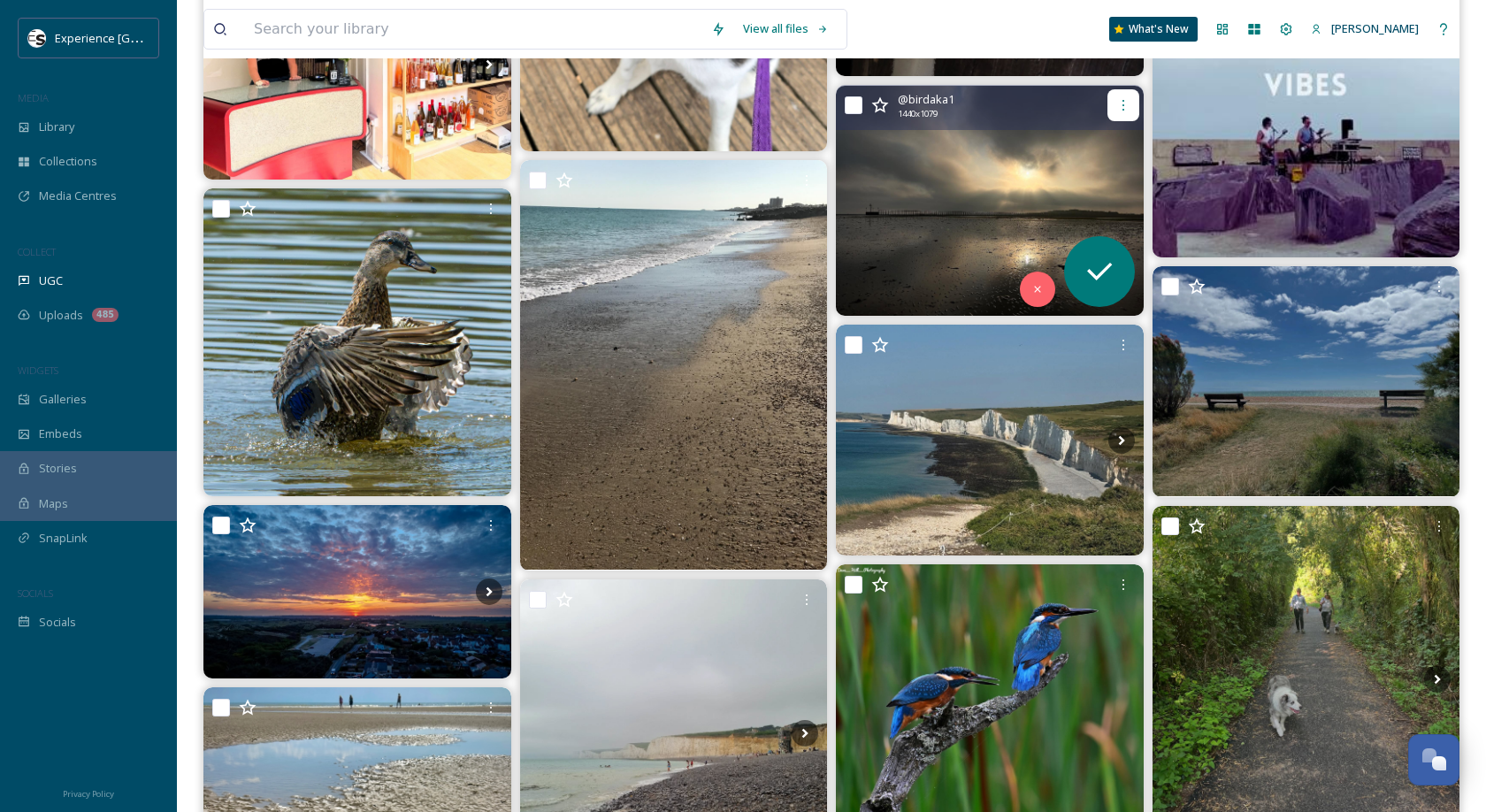
click at [1117, 103] on icon at bounding box center [1123, 104] width 14 height 14
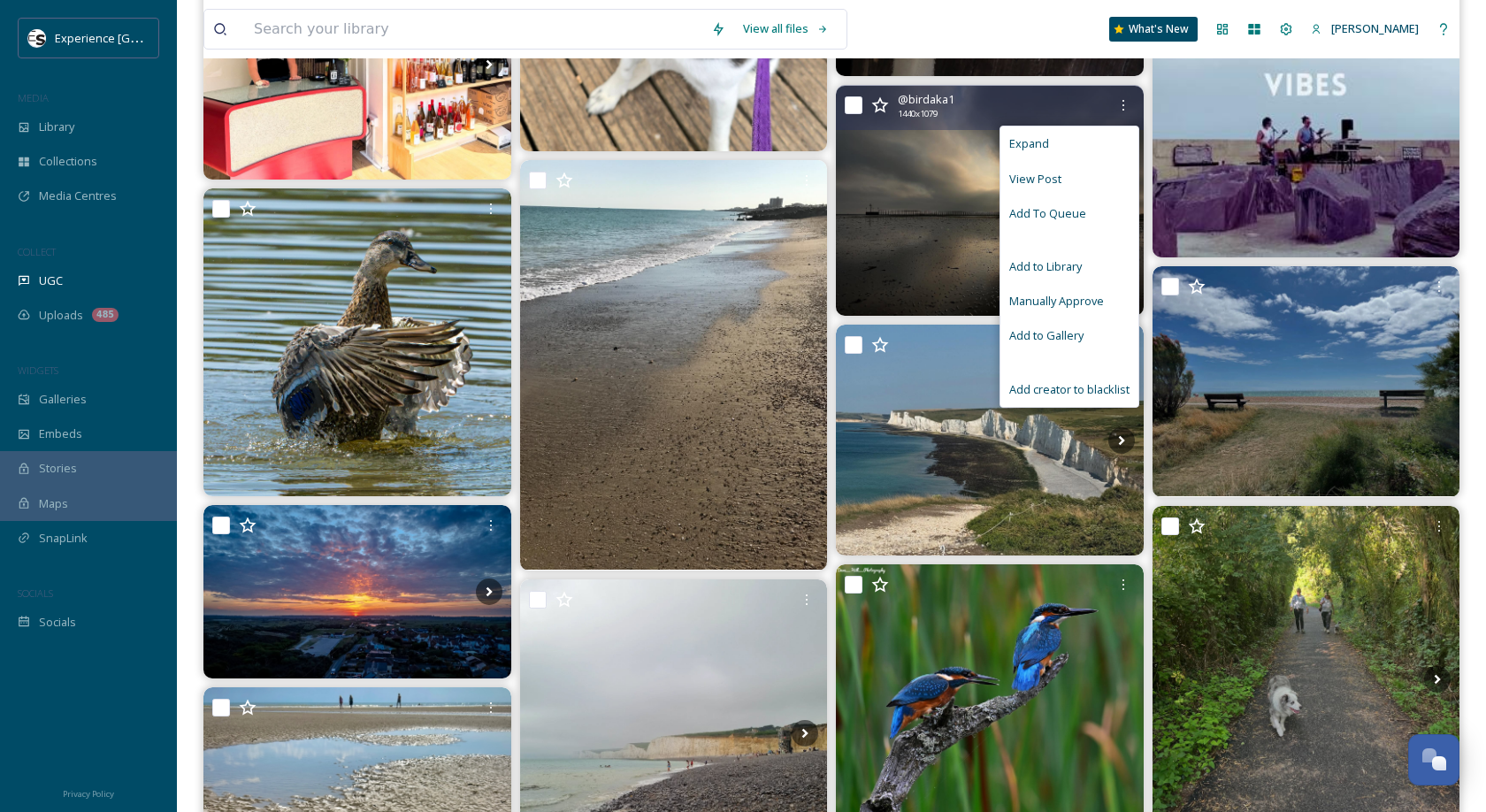
click at [1055, 183] on span "View Post" at bounding box center [1035, 179] width 52 height 16
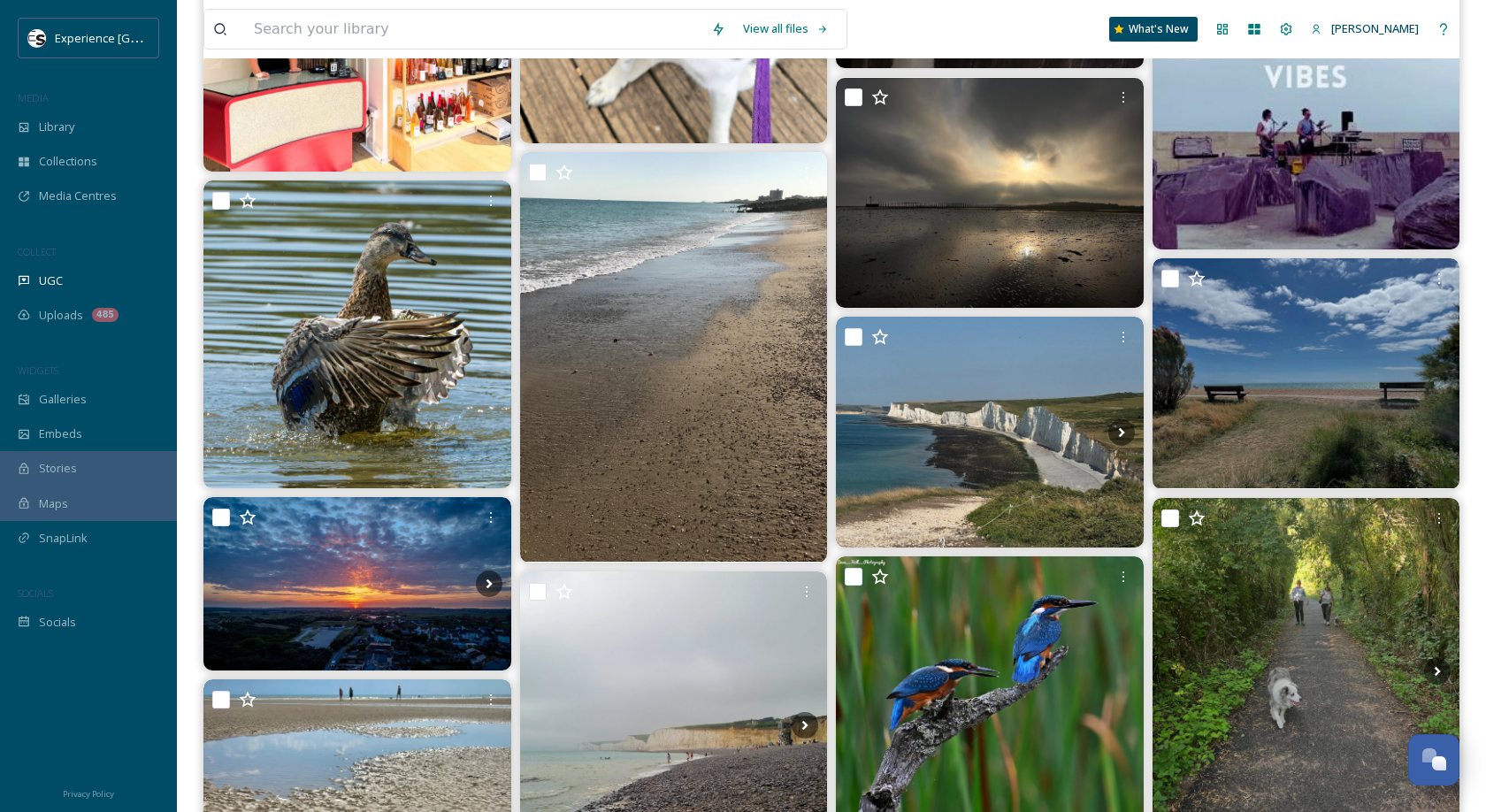
scroll to position [15566, 0]
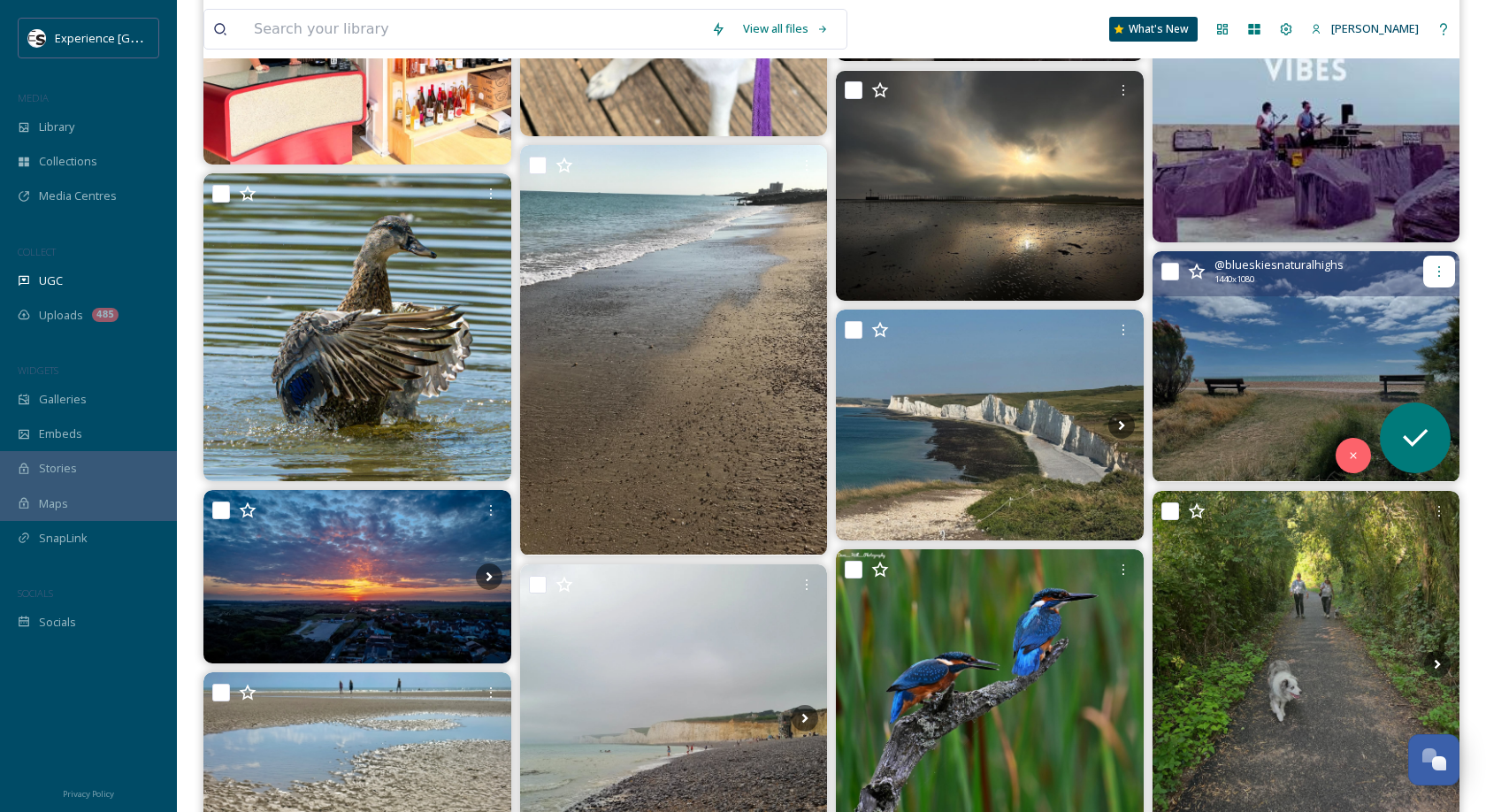
click at [1434, 276] on icon at bounding box center [1438, 270] width 14 height 14
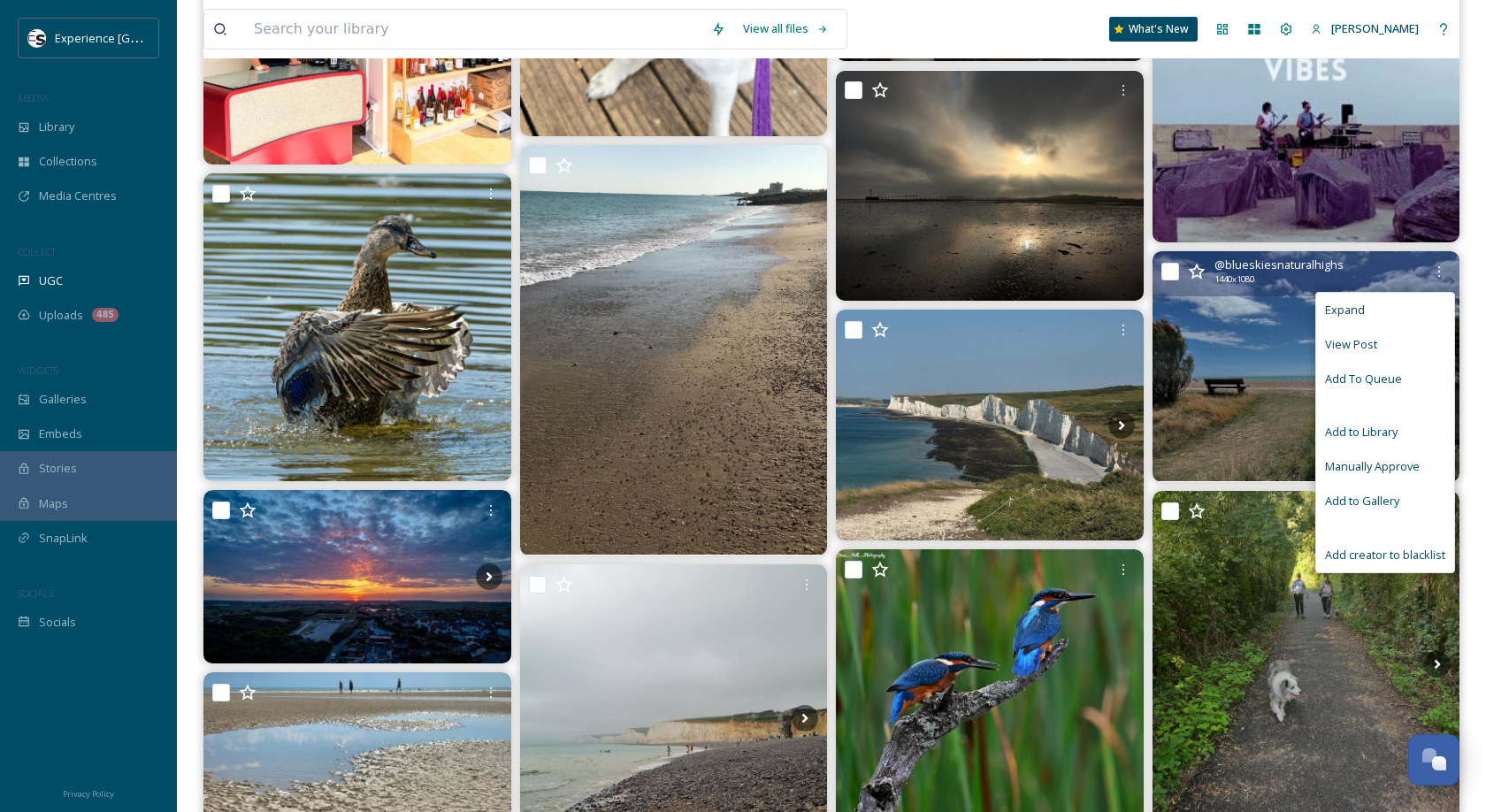
click at [1375, 345] on div "View Post" at bounding box center [1385, 345] width 138 height 35
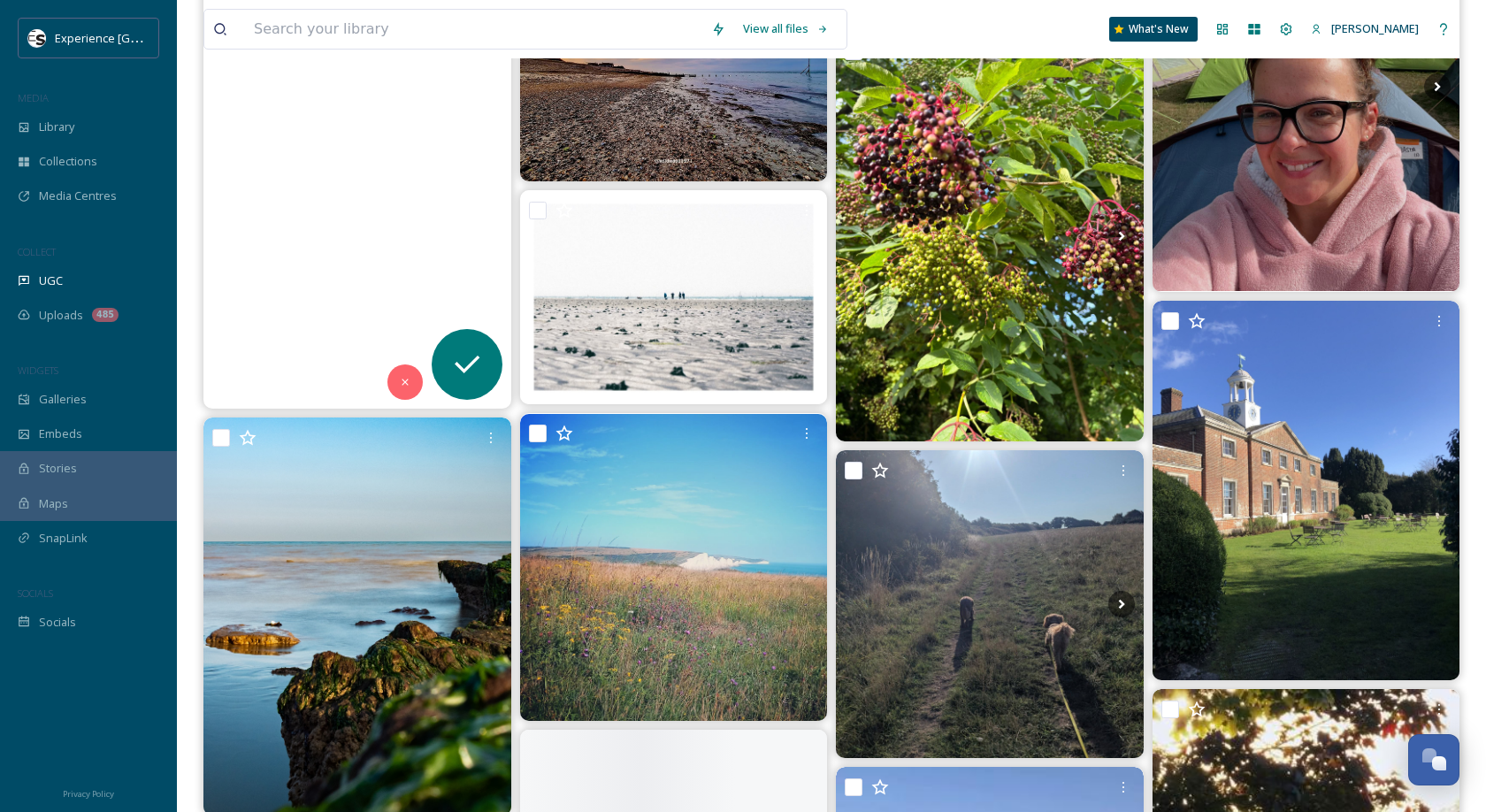
scroll to position [19430, 0]
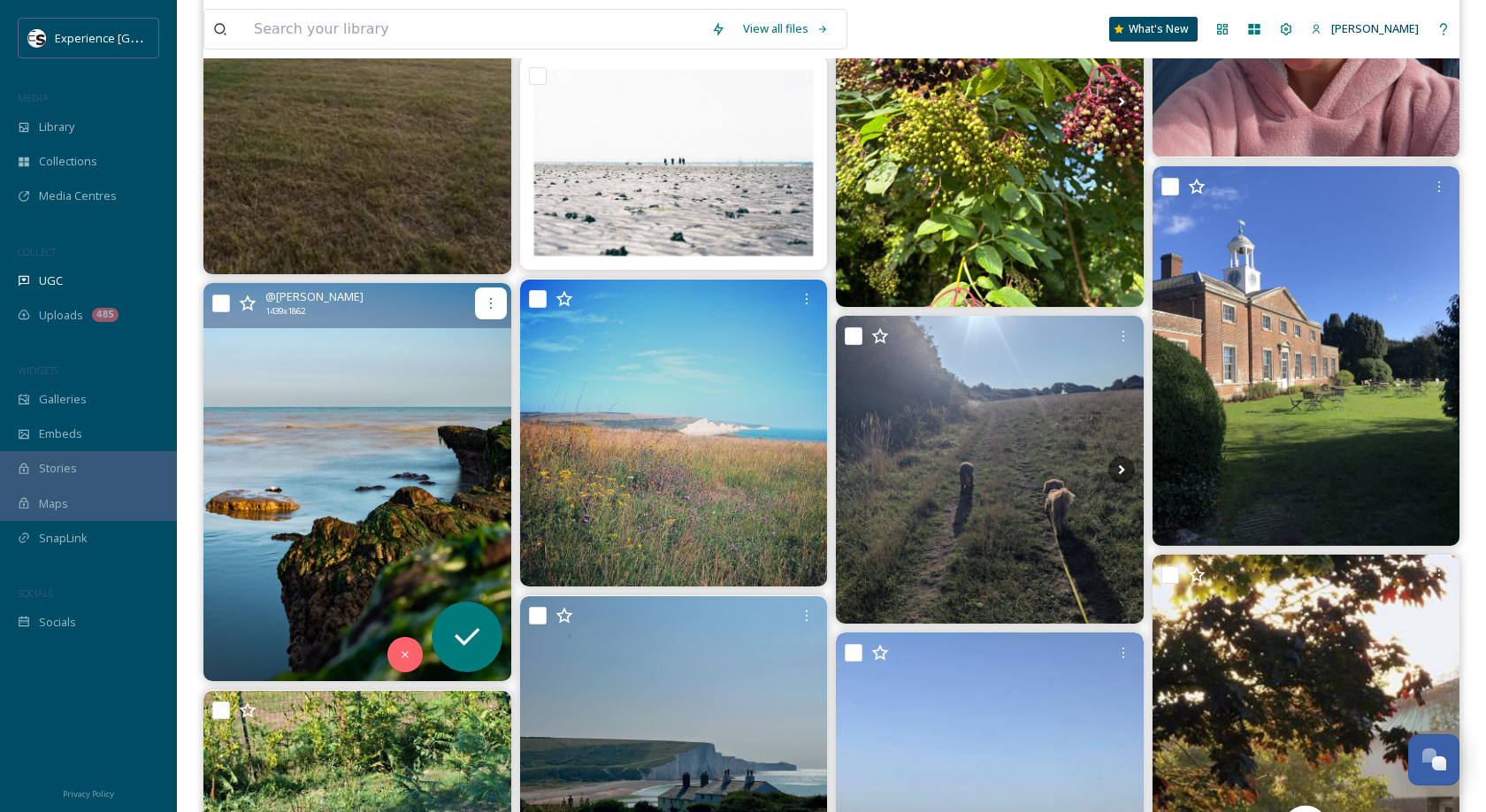
click at [496, 307] on icon at bounding box center [490, 302] width 14 height 14
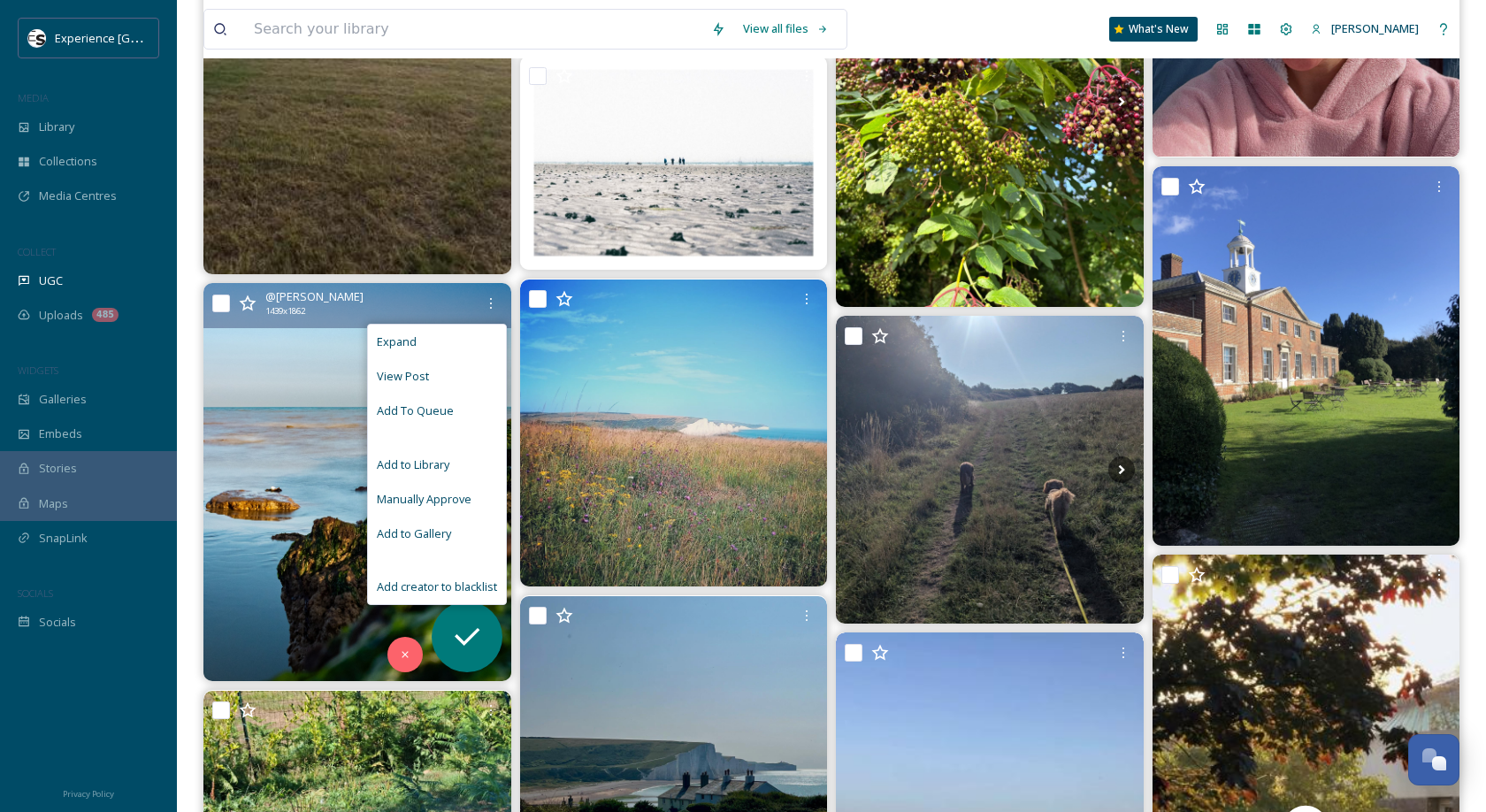
click at [457, 381] on div "View Post" at bounding box center [436, 377] width 138 height 35
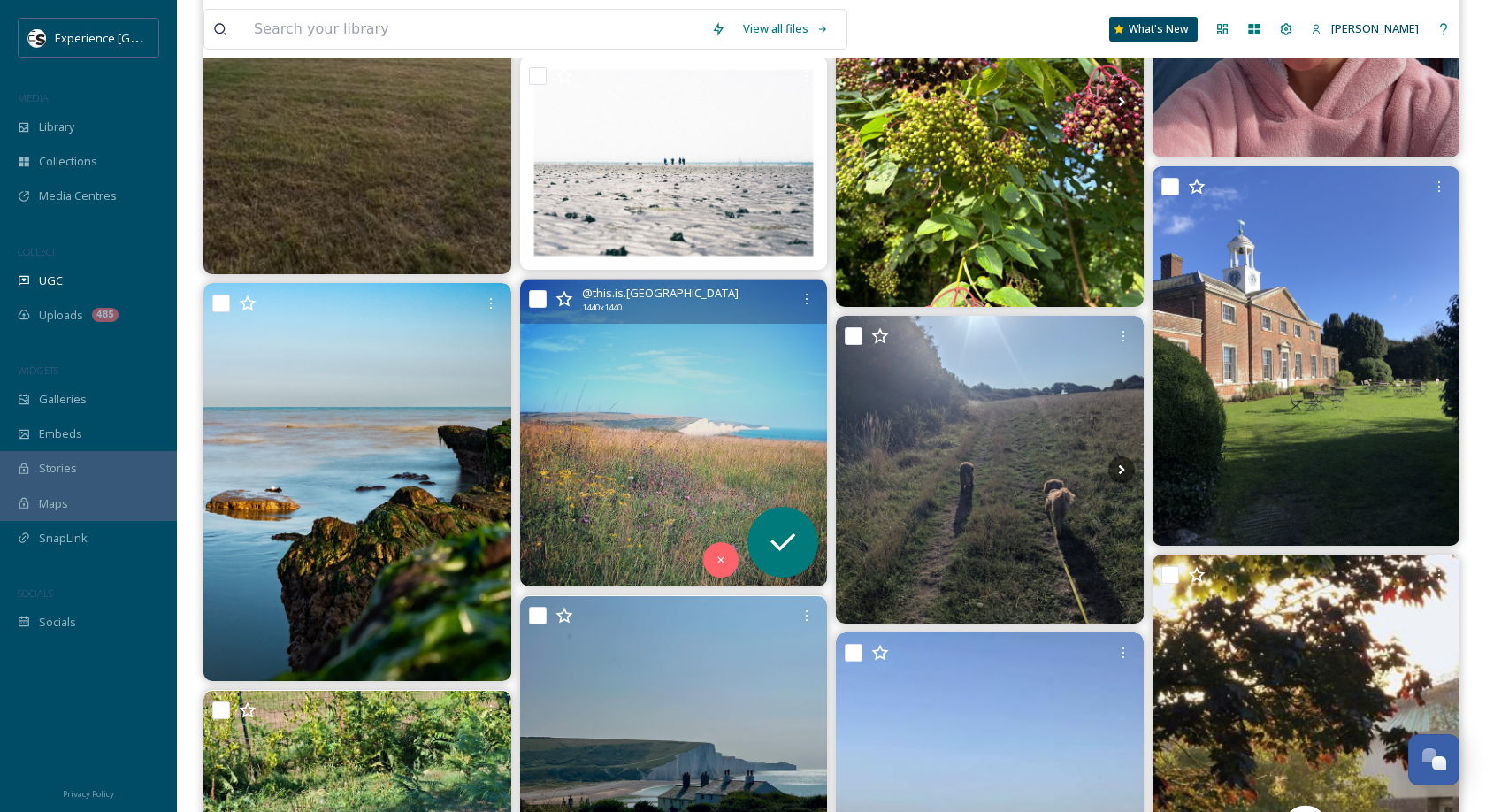
click at [520, 579] on img at bounding box center [674, 433] width 308 height 308
checkbox input "true"
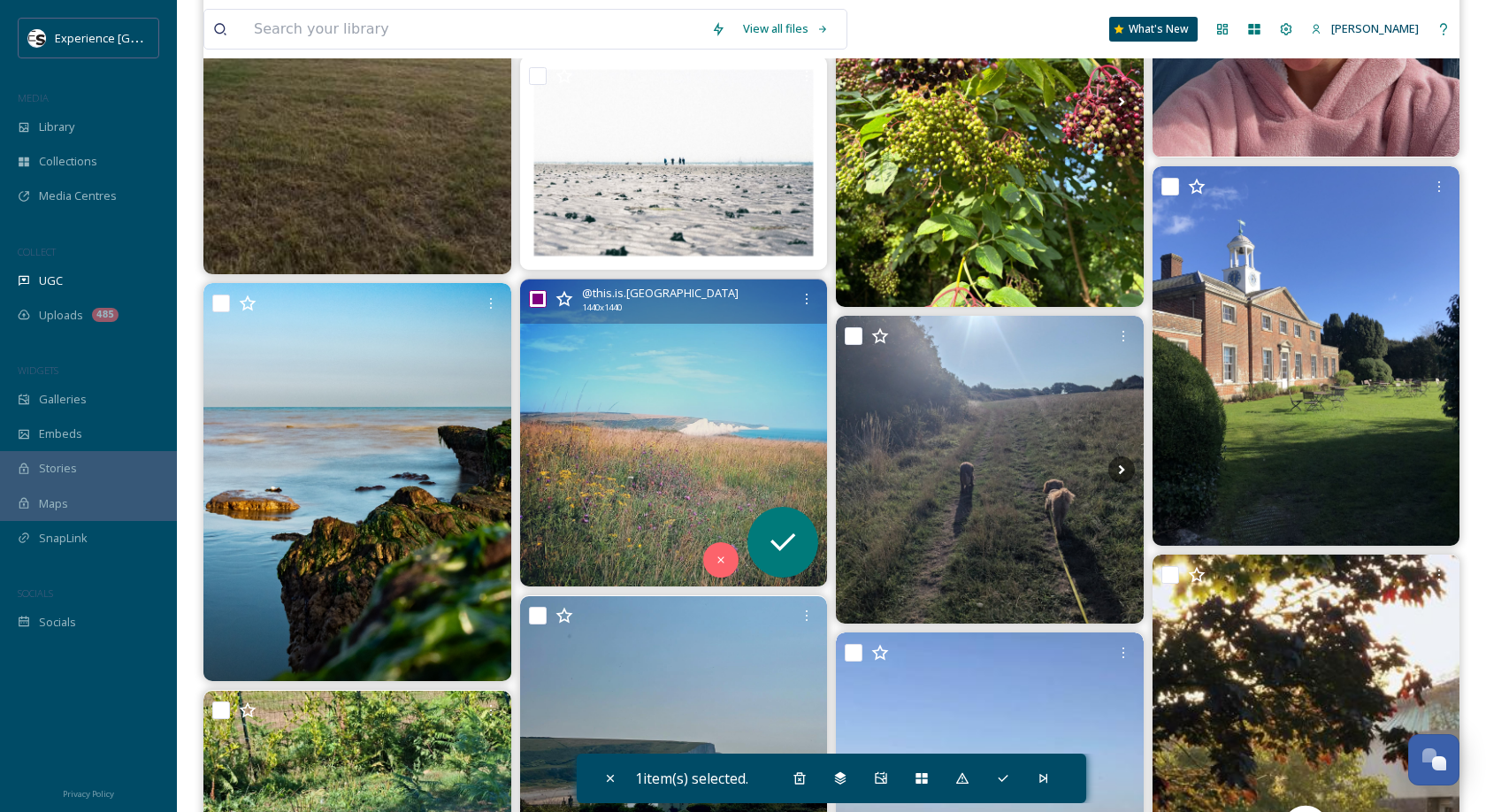
scroll to position [19998, 0]
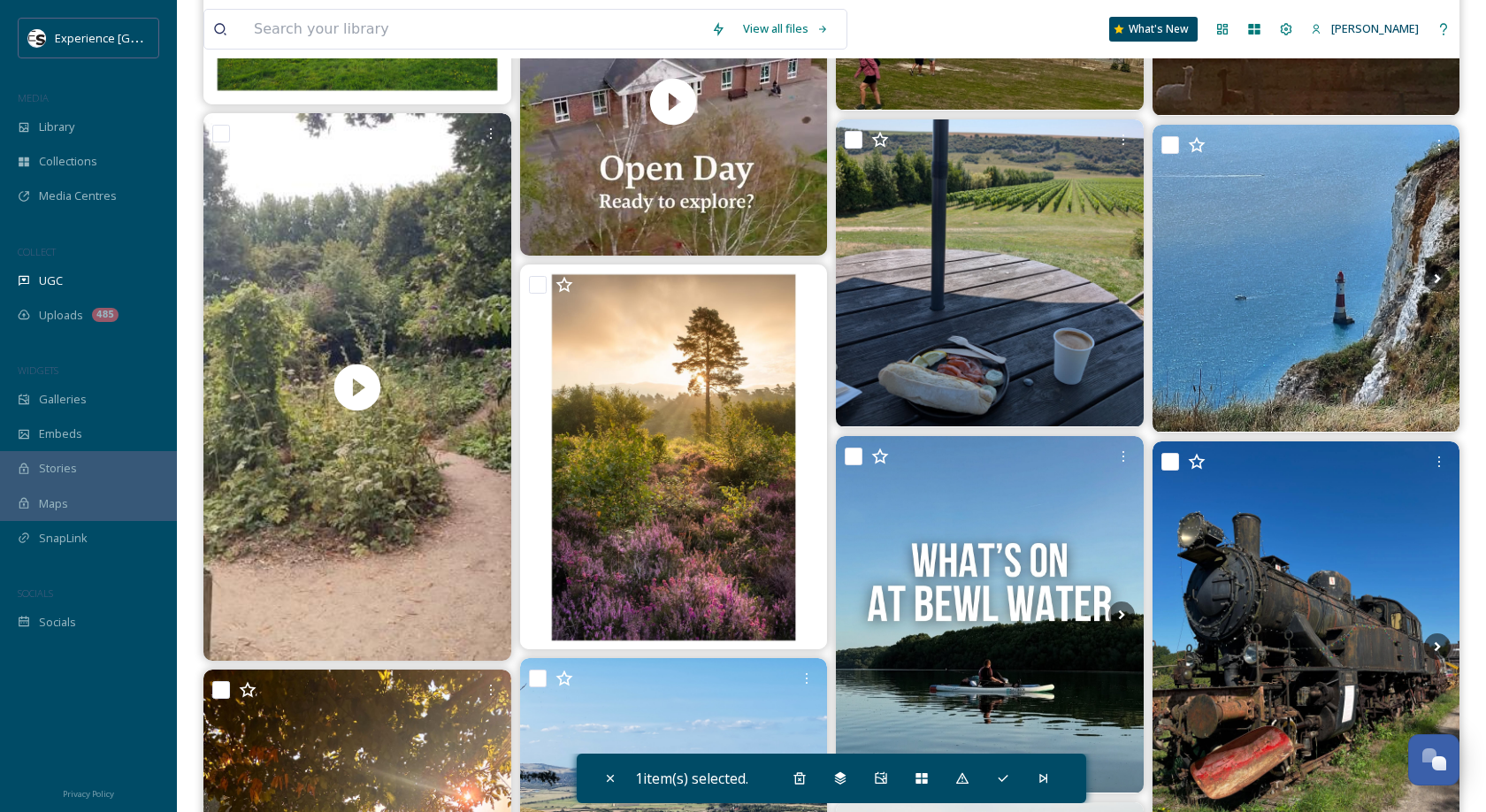
scroll to position [22552, 0]
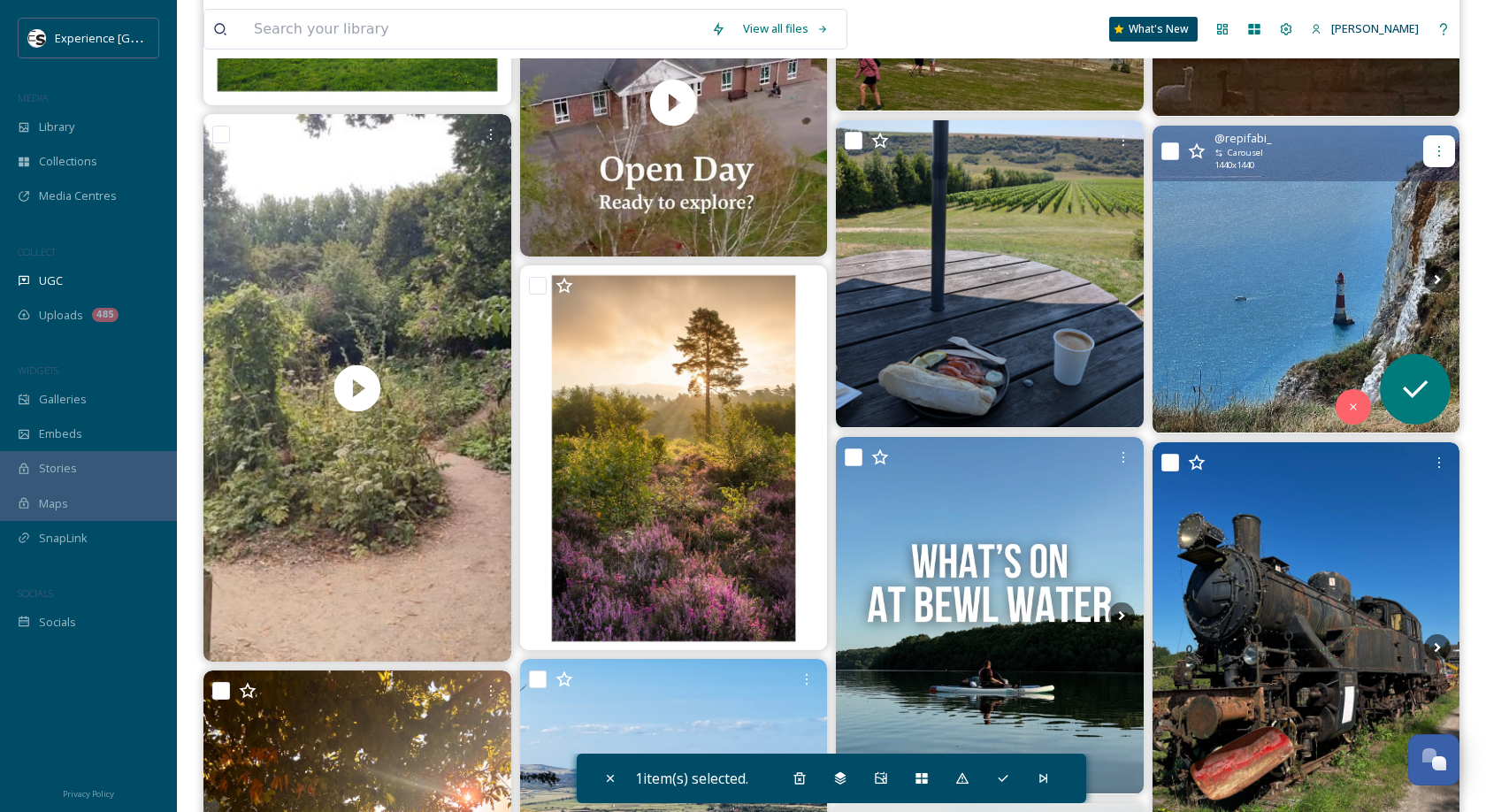
click at [1432, 148] on icon at bounding box center [1438, 150] width 14 height 14
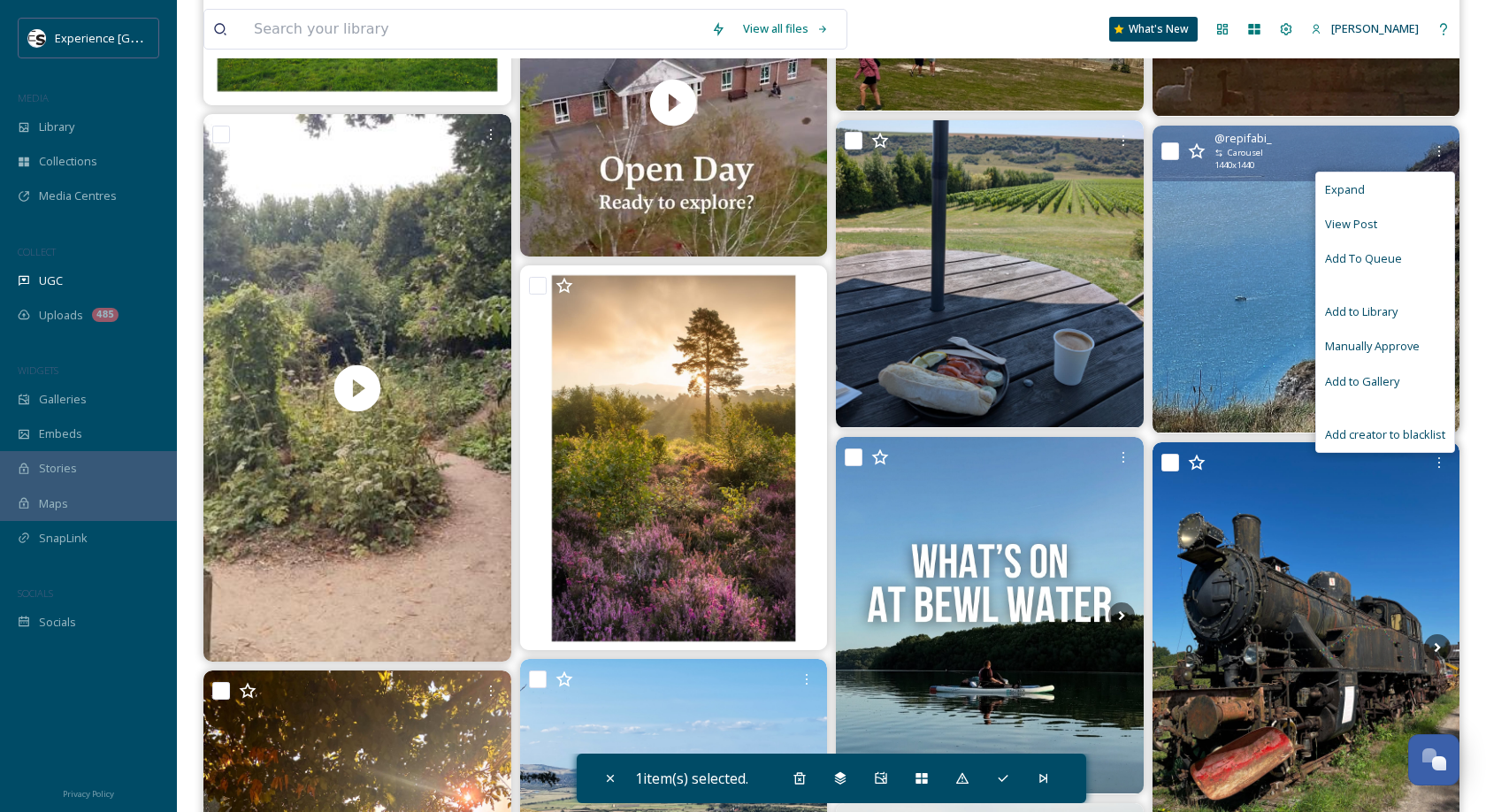
click at [1380, 221] on div "View Post" at bounding box center [1385, 225] width 138 height 35
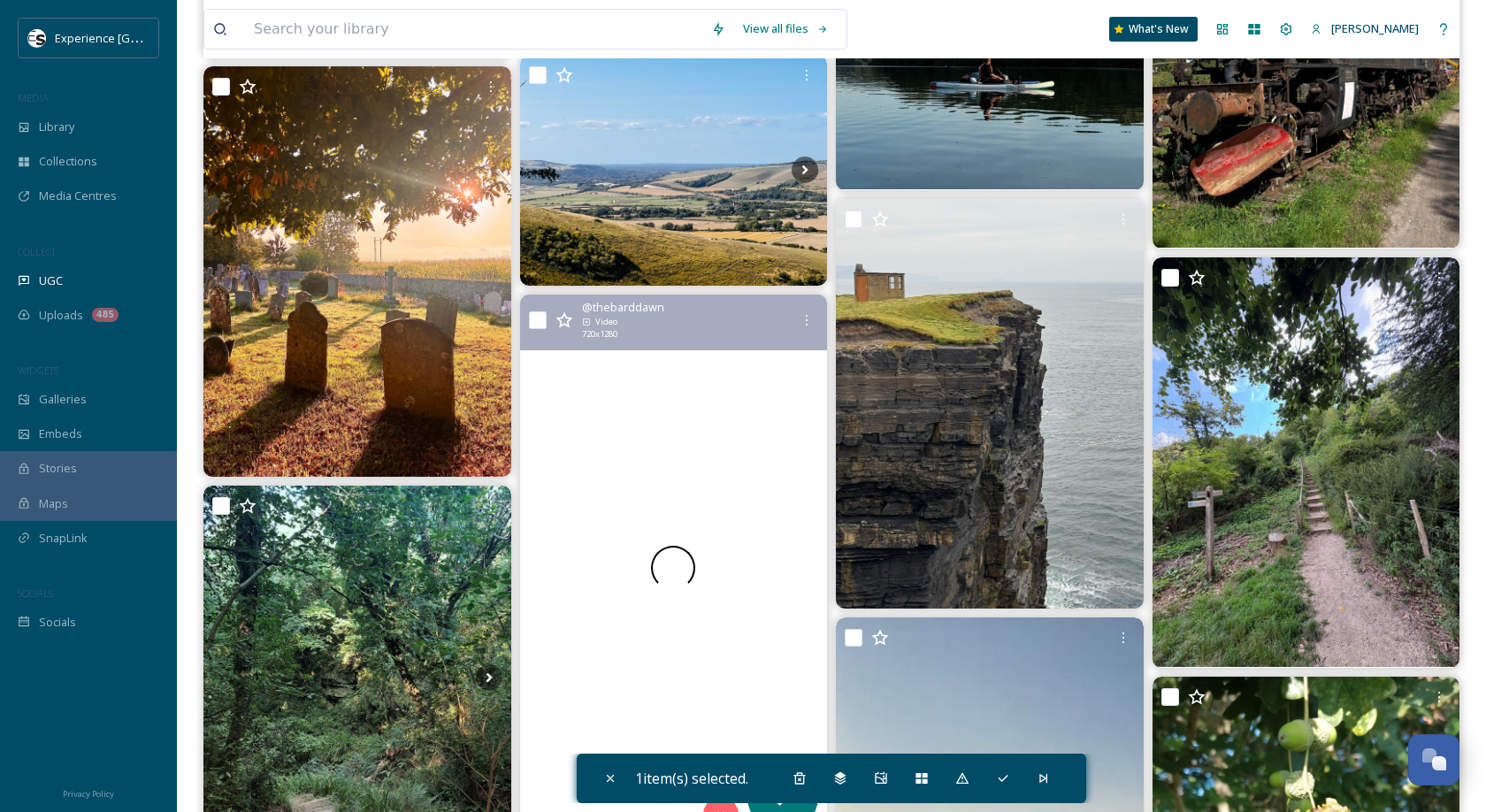
scroll to position [22838, 0]
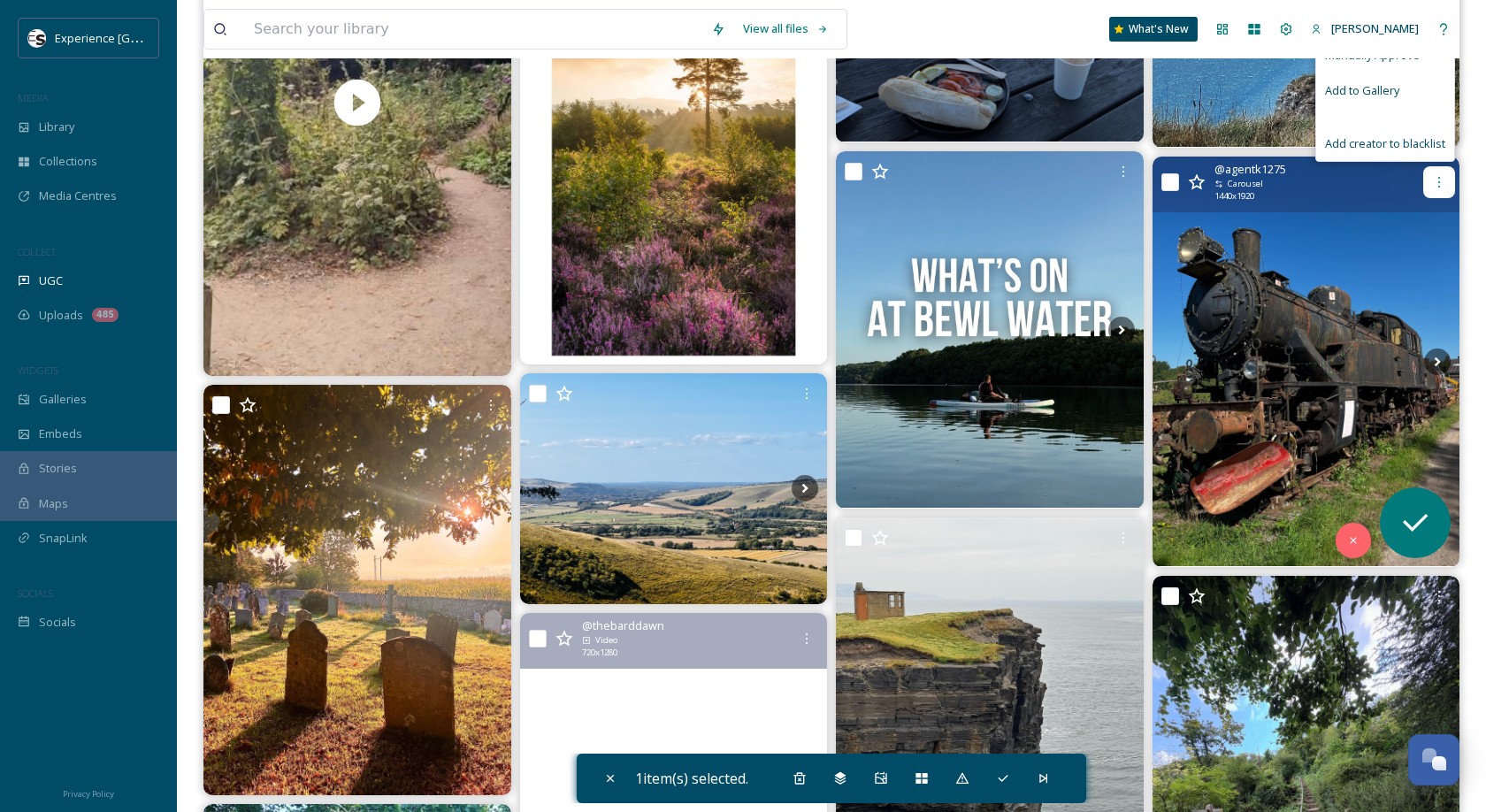
click at [1440, 190] on div at bounding box center [1438, 181] width 32 height 32
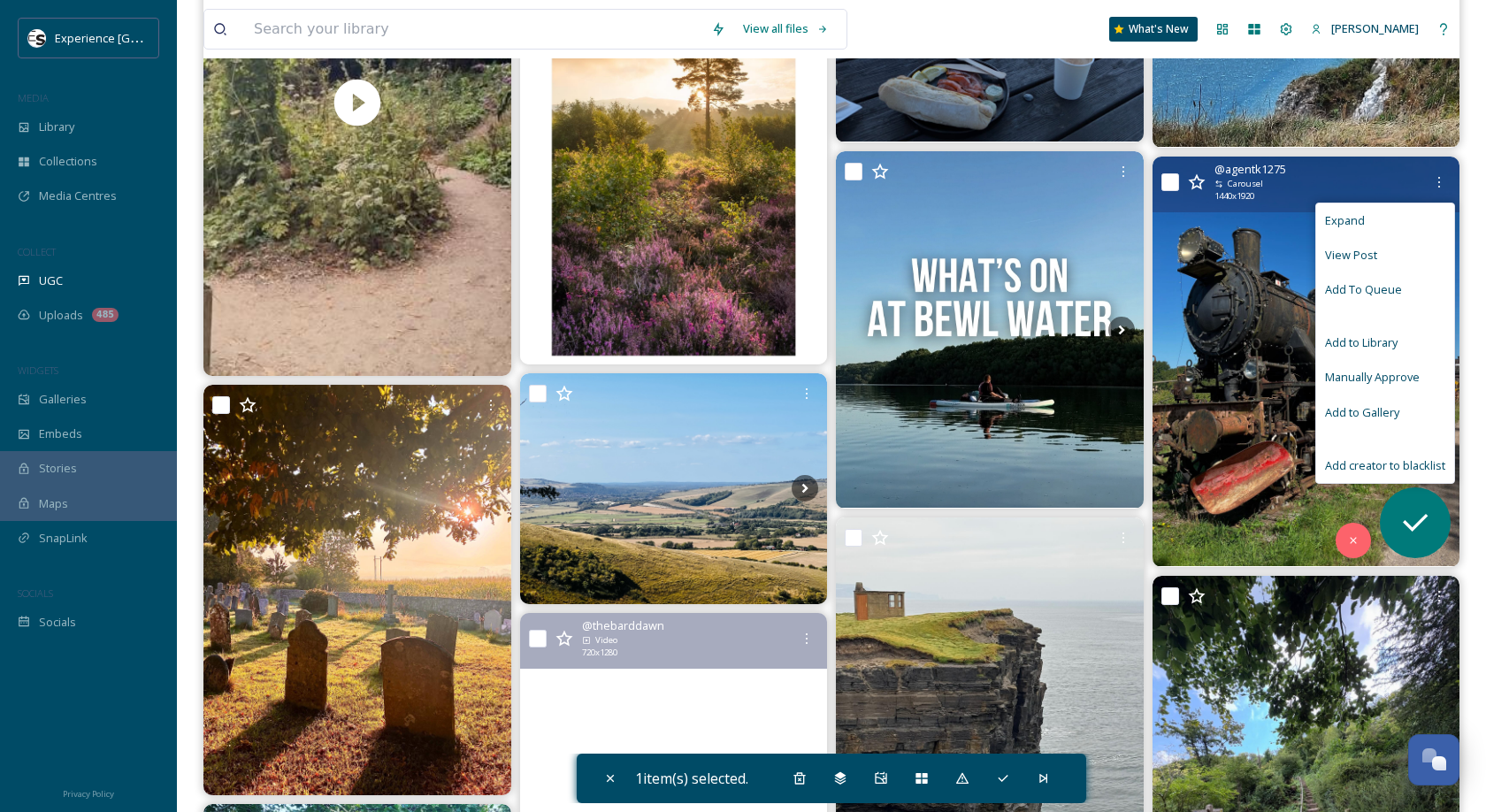
click at [1371, 259] on span "View Post" at bounding box center [1350, 255] width 52 height 16
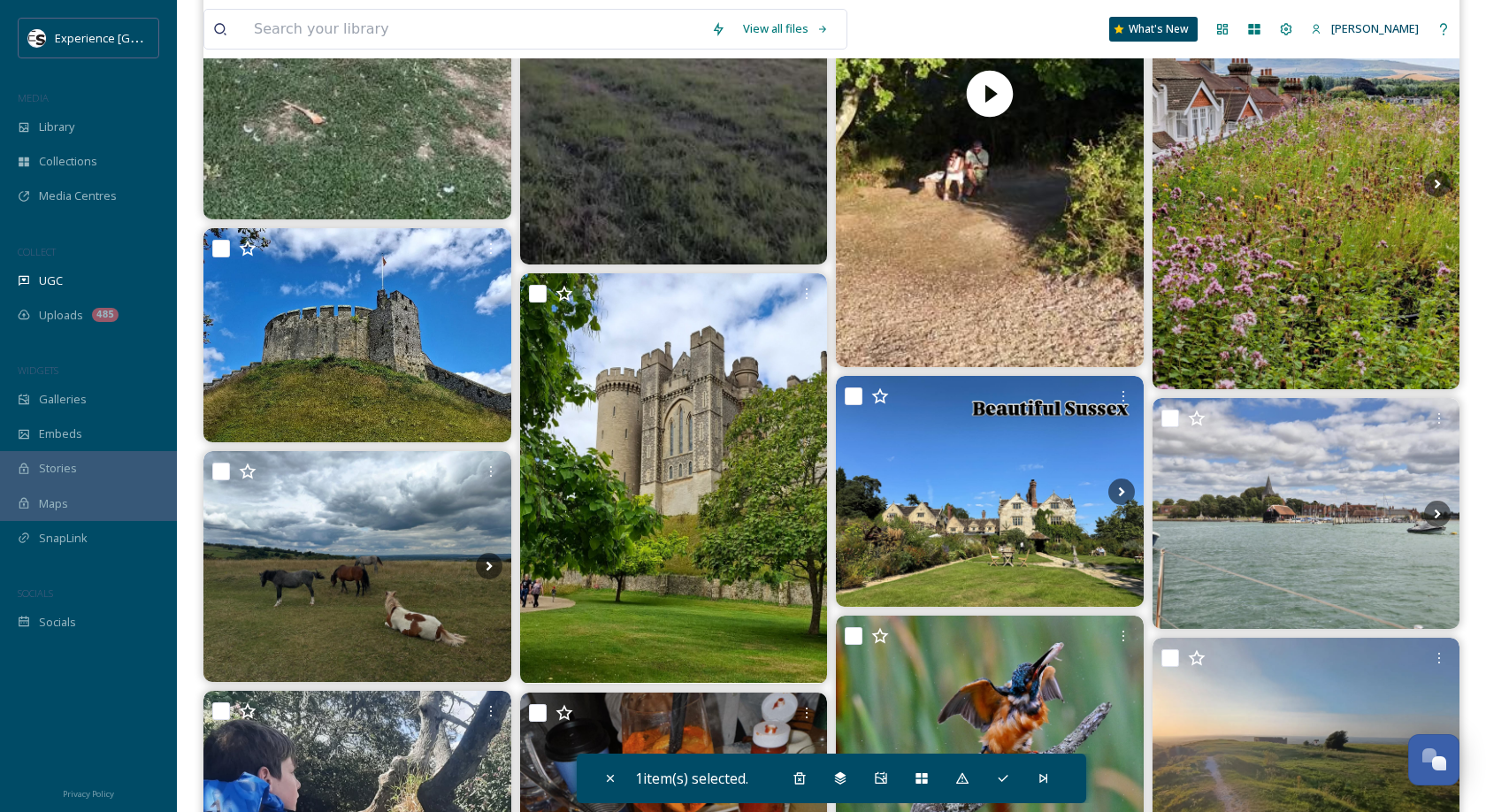
scroll to position [30580, 0]
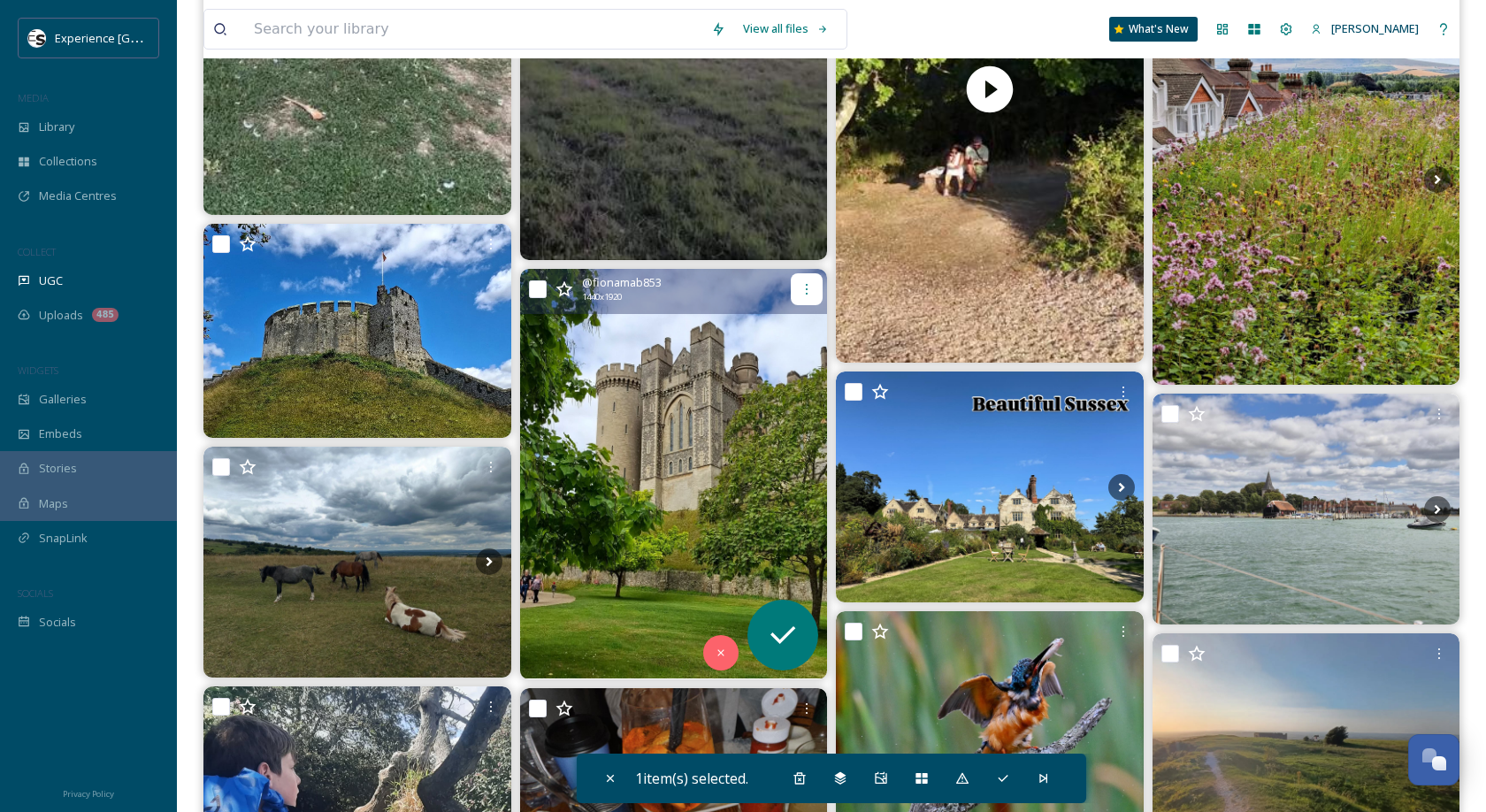
click at [799, 297] on div at bounding box center [807, 289] width 32 height 32
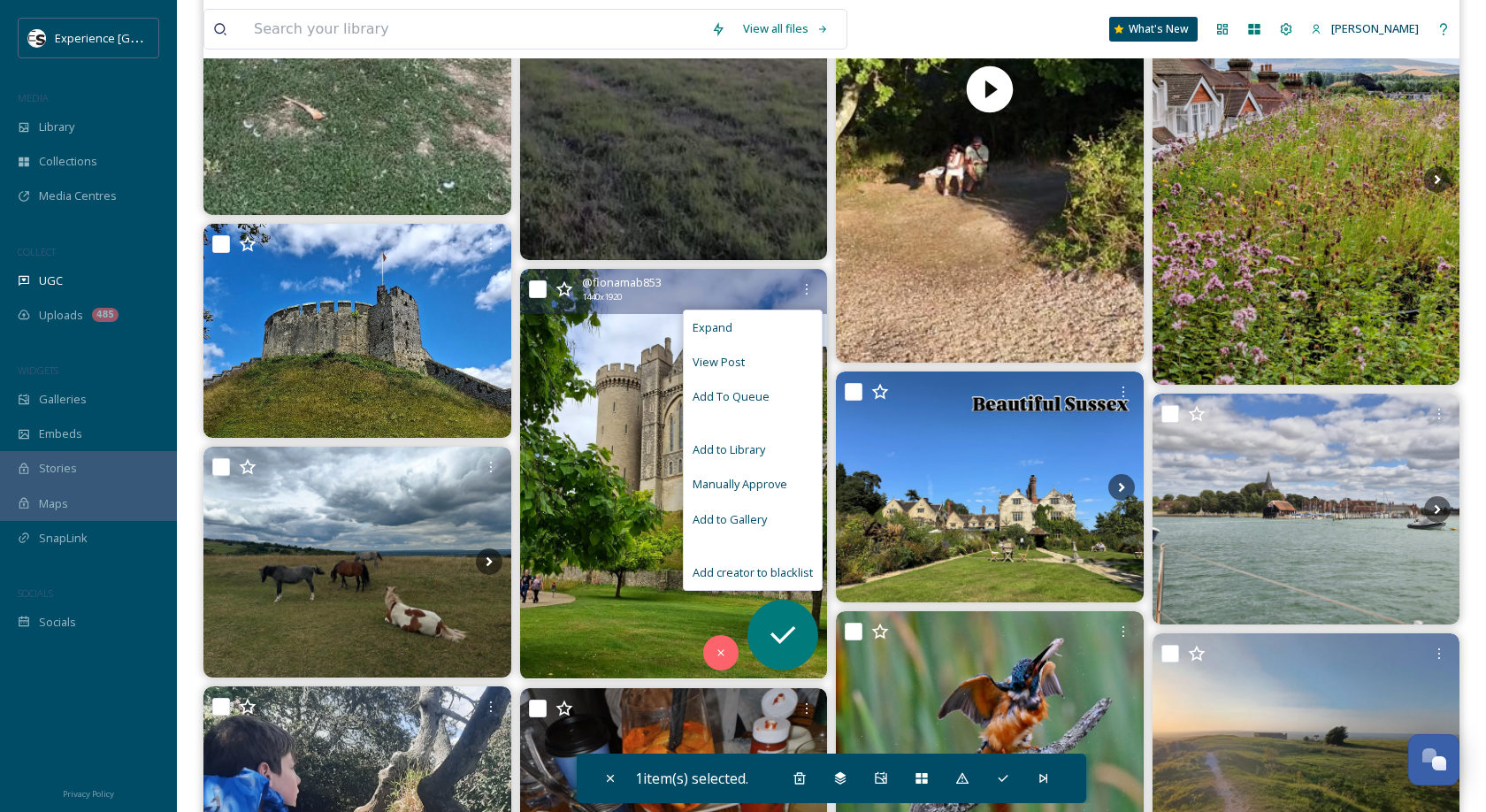
click at [765, 360] on div "View Post" at bounding box center [753, 362] width 138 height 35
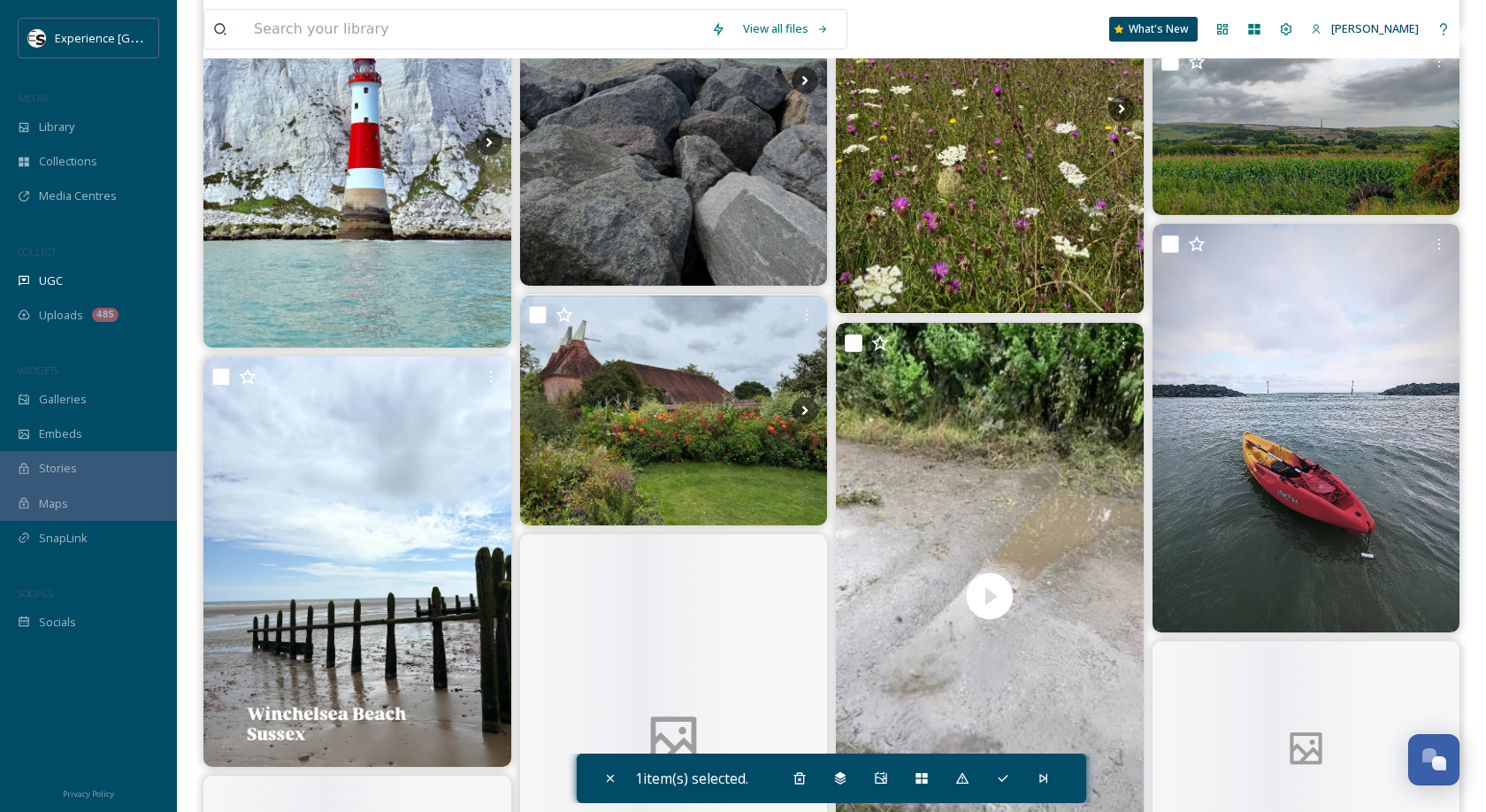
scroll to position [35099, 0]
